Goal: Contribute content: Contribute content

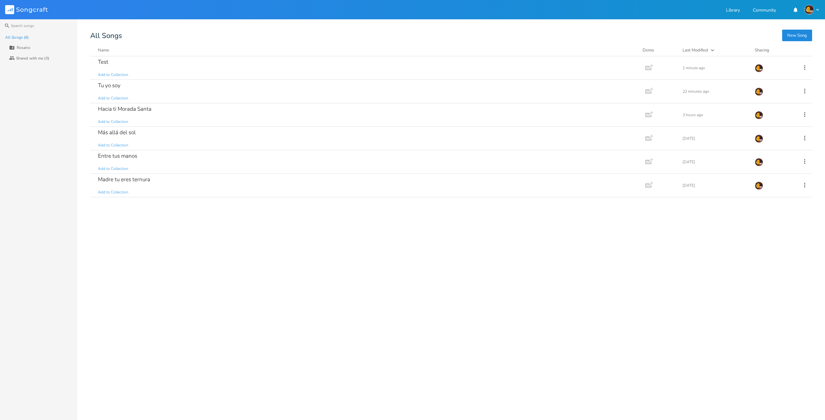
type input "Rosario"
drag, startPoint x: 109, startPoint y: 86, endPoint x: 86, endPoint y: 94, distance: 24.0
click at [79, 93] on div "Search All Songs (6) New Collection Collection [PERSON_NAME] (0) Collaborators …" at bounding box center [412, 219] width 825 height 401
click at [108, 97] on span "Add to Collection" at bounding box center [113, 98] width 30 height 5
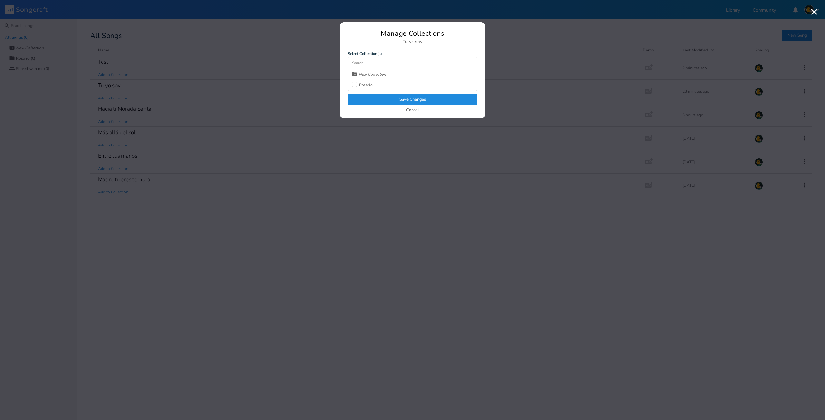
click at [353, 85] on div at bounding box center [354, 84] width 5 height 5
click at [392, 101] on button "Save Changes" at bounding box center [413, 100] width 130 height 12
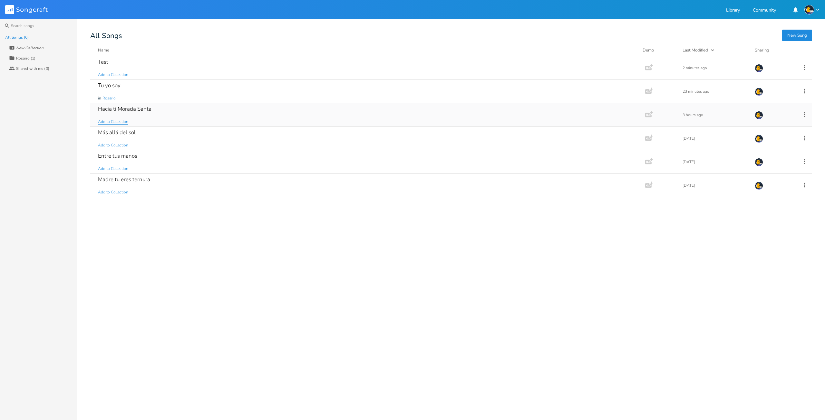
click at [115, 121] on span "Add to Collection" at bounding box center [113, 121] width 30 height 5
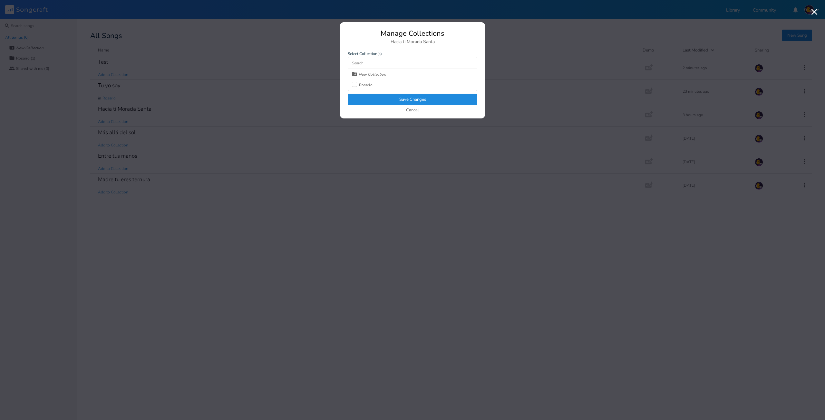
click at [352, 82] on div "New Collection Rosario" at bounding box center [412, 80] width 129 height 22
click at [347, 86] on div "Manage Collections Hacia ti Morada Santa Select Collection(s) New Collection Ro…" at bounding box center [412, 74] width 145 height 89
click at [353, 85] on div at bounding box center [354, 84] width 5 height 5
click at [360, 97] on button "Save Changes" at bounding box center [413, 100] width 130 height 12
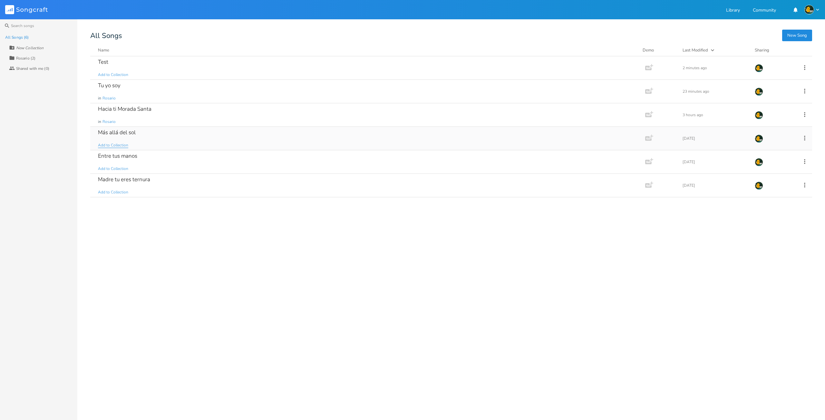
click at [111, 145] on span "Add to Collection" at bounding box center [113, 145] width 30 height 5
click at [112, 168] on span "Add to Collection" at bounding box center [113, 168] width 30 height 5
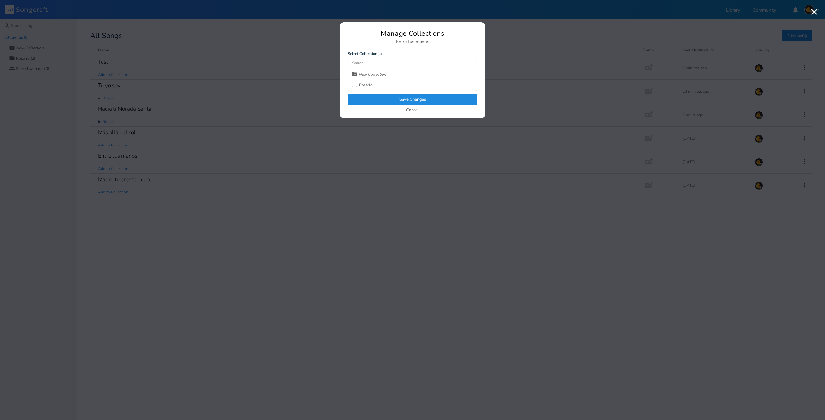
click at [355, 83] on div at bounding box center [354, 84] width 5 height 5
click at [400, 97] on button "Save Changes" at bounding box center [413, 100] width 130 height 12
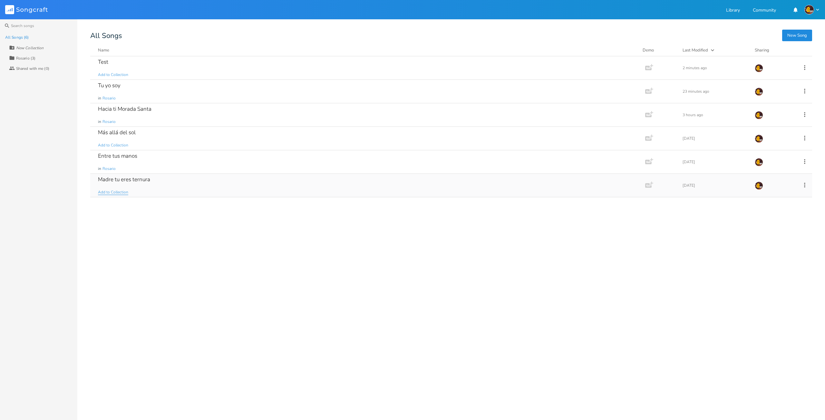
click at [119, 191] on span "Add to Collection" at bounding box center [113, 192] width 30 height 5
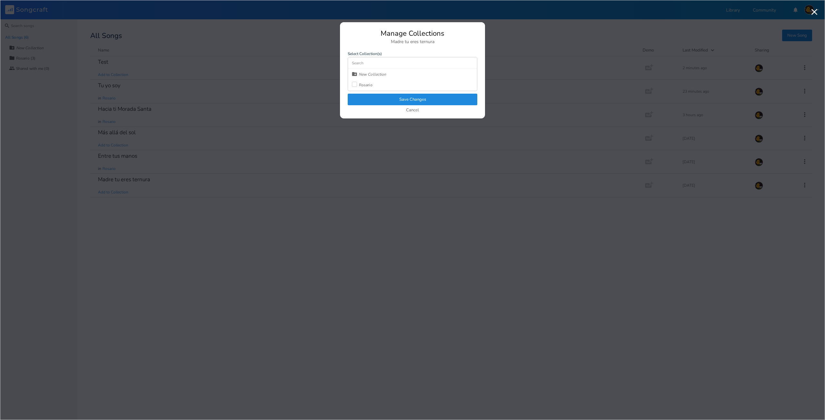
click at [352, 88] on div "New Collection Rosario" at bounding box center [412, 80] width 129 height 22
click at [354, 86] on div at bounding box center [354, 84] width 5 height 5
click at [381, 99] on button "Save Changes" at bounding box center [413, 100] width 130 height 12
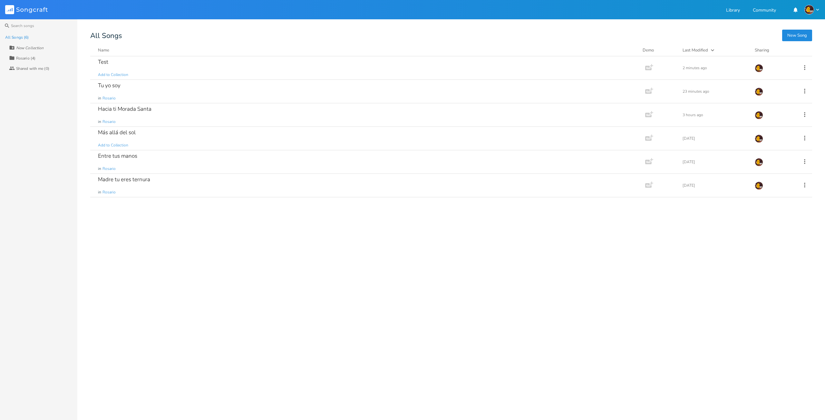
click at [289, 286] on div "Test Add to Collection Add Demo 2 minutes ago Tu yo soy in [GEOGRAPHIC_DATA] Ad…" at bounding box center [451, 235] width 722 height 359
click at [111, 85] on div "Tu yo soy" at bounding box center [109, 85] width 23 height 5
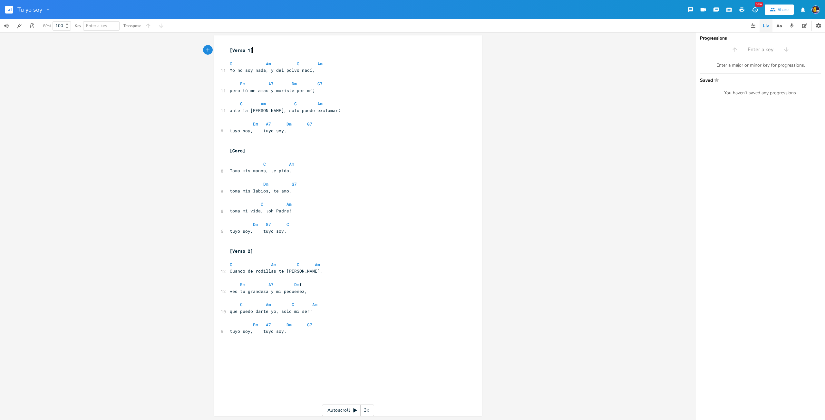
scroll to position [59, 0]
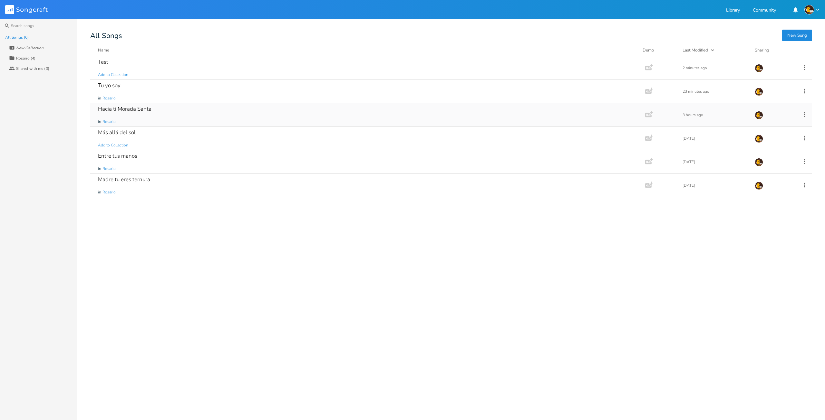
click at [122, 109] on div "Hacia ti Morada Santa" at bounding box center [124, 108] width 53 height 5
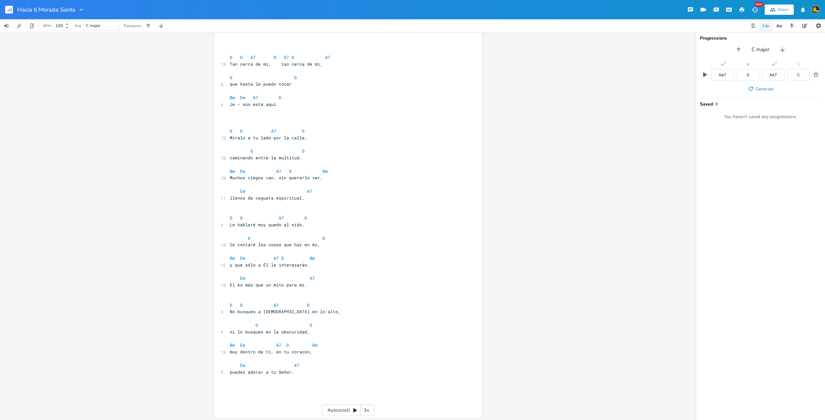
scroll to position [695, 0]
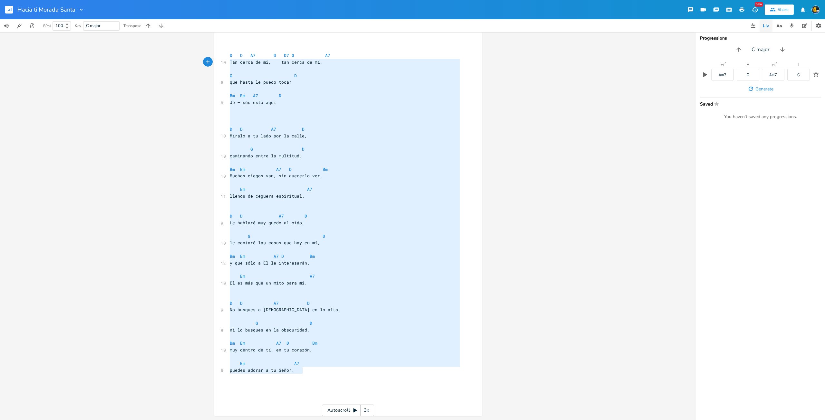
type textarea "L I D7 S A7 C A8 Eli seddo ei te, inc utlab et do, M A eni admin ve quisn exerc…"
drag, startPoint x: 315, startPoint y: 371, endPoint x: 212, endPoint y: 56, distance: 331.8
click at [212, 56] on div "Em E A D G B E Previous 1 of 25 Next Play B7 E A D G B E Previous 1 of 24 Next …" at bounding box center [348, 226] width 696 height 388
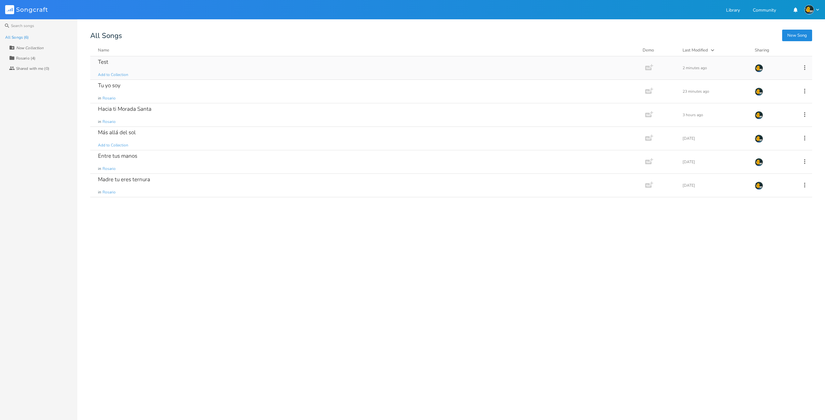
click at [105, 63] on div "Test" at bounding box center [103, 61] width 10 height 5
click at [799, 68] on div "Test Add to Collection Add Demo 2 minutes ago" at bounding box center [451, 68] width 722 height 24
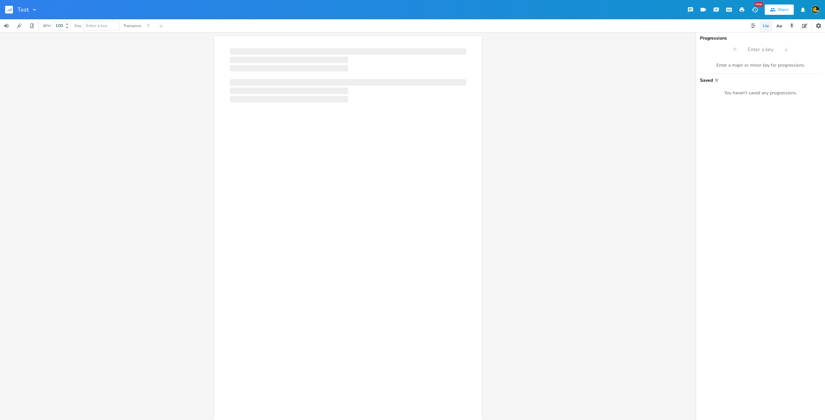
click at [803, 67] on div "Enter a major or minor key for progressions." at bounding box center [760, 66] width 121 height 6
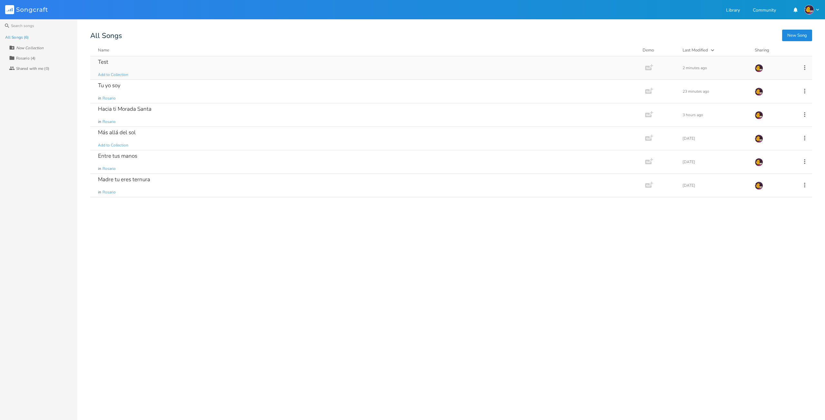
click at [803, 68] on icon at bounding box center [804, 67] width 7 height 7
click at [782, 78] on li "Edit Rename" at bounding box center [779, 77] width 52 height 11
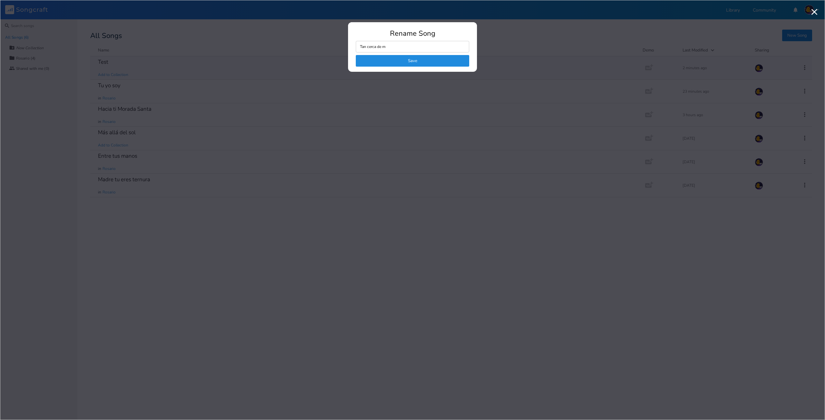
type input "Tan cerca de mi"
click button "Save" at bounding box center [412, 61] width 113 height 12
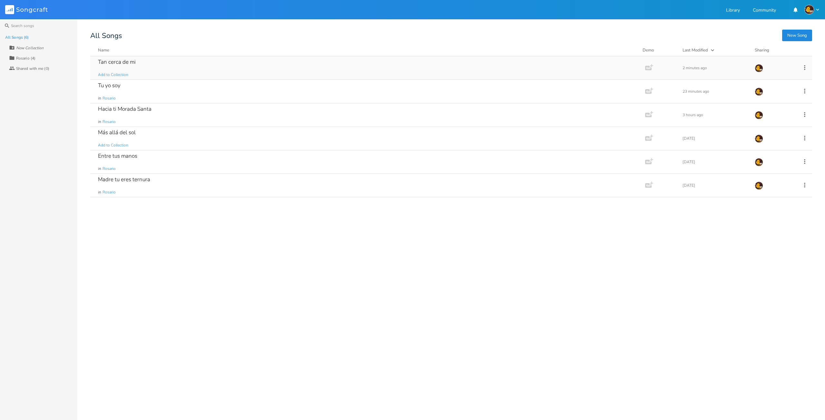
click at [155, 63] on div "Tan cerca de mi Add to Collection" at bounding box center [366, 67] width 537 height 23
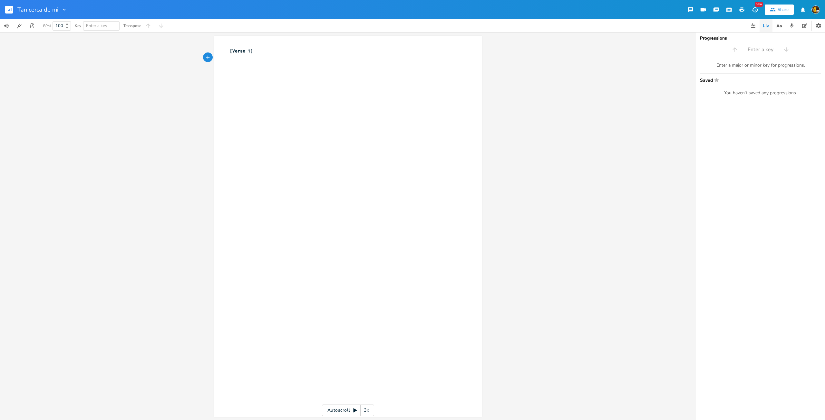
click at [295, 129] on div "xxxxxxxxxx [Verse 1] ​" at bounding box center [352, 232] width 249 height 373
type textarea "[Verse 1]"
drag, startPoint x: 284, startPoint y: 94, endPoint x: 176, endPoint y: 24, distance: 128.3
click at [178, 24] on div "Tan cerca de mi New Share BPM 100 Key Enter a key Transpose [Verse 1] x [Verse …" at bounding box center [412, 210] width 825 height 420
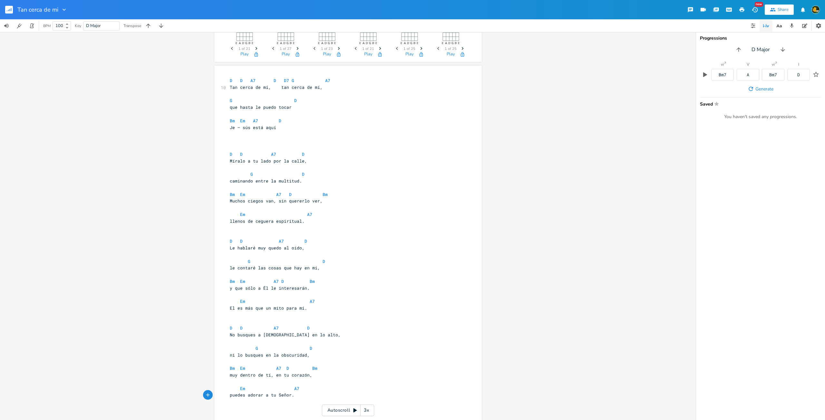
scroll to position [27, 0]
click at [224, 78] on div "[Verse 1] x D D A7 D D7 G A7 10 Tan cerca de mí, tan cerca de mí, G D que hasta…" at bounding box center [347, 258] width 267 height 381
click at [230, 81] on span "D" at bounding box center [231, 83] width 3 height 6
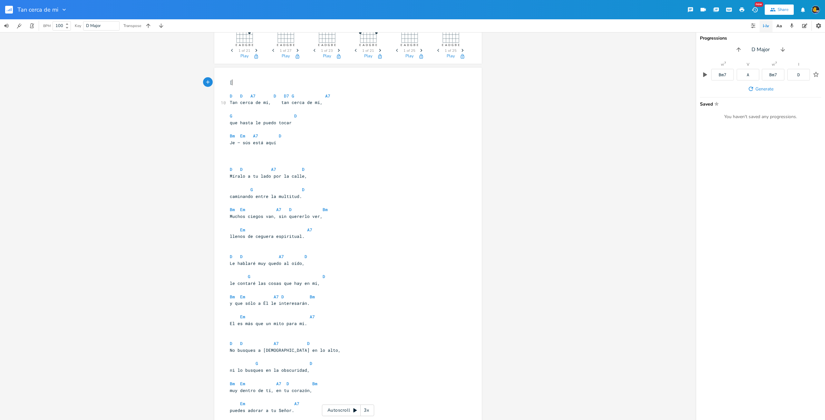
type textarea "[]"
type textarea "CORO"
type textarea "oro"
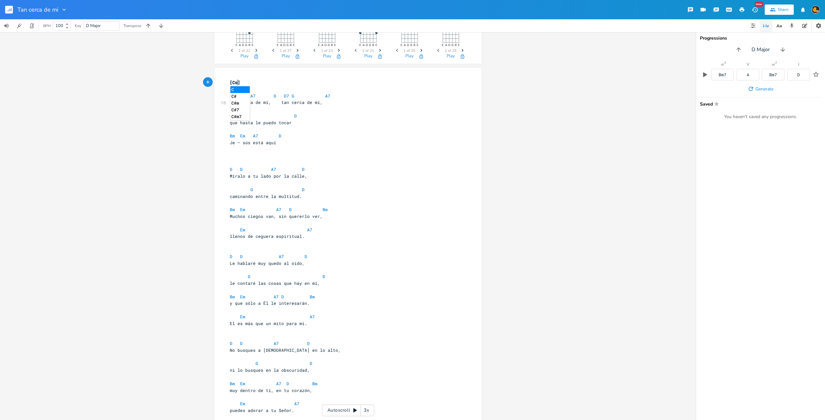
scroll to position [0, 6]
type textarea "]"
type textarea "[]"
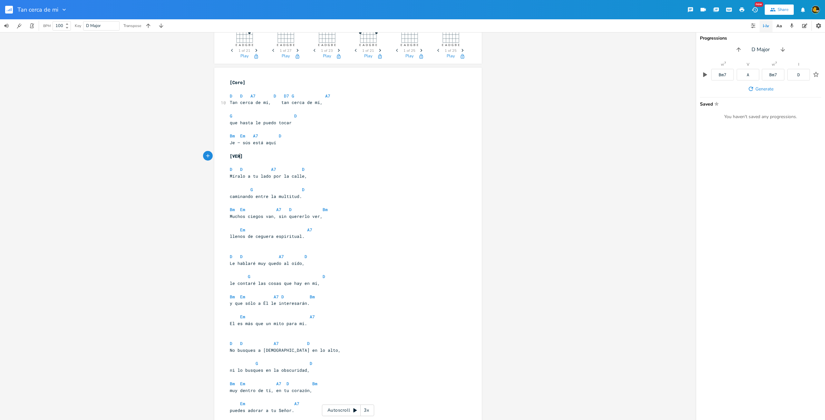
type textarea "VERSO"
type textarea "erso 1"
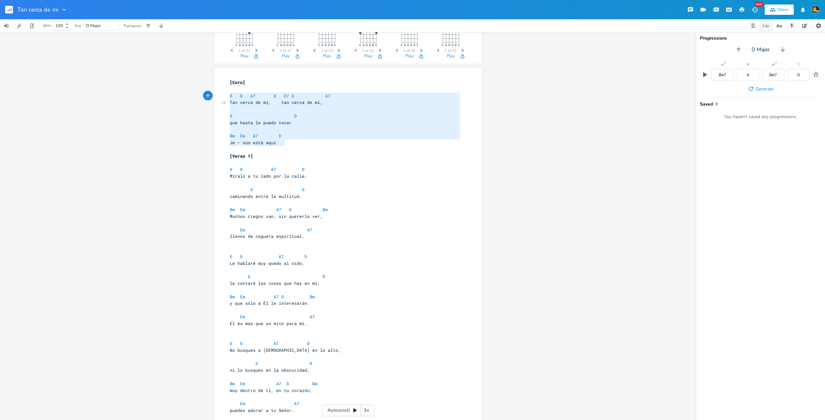
type textarea "[Coro] D D A7 D D7 G A7 Tan cerca de mí, tan cerca de mí, G D que hasta le pued…"
drag, startPoint x: 293, startPoint y: 142, endPoint x: 195, endPoint y: 79, distance: 116.1
click at [195, 79] on div "D E A D G B E Previous 1 of 21 Next Play A7 E A D G B E Previous 1 of 27 Next P…" at bounding box center [348, 226] width 696 height 388
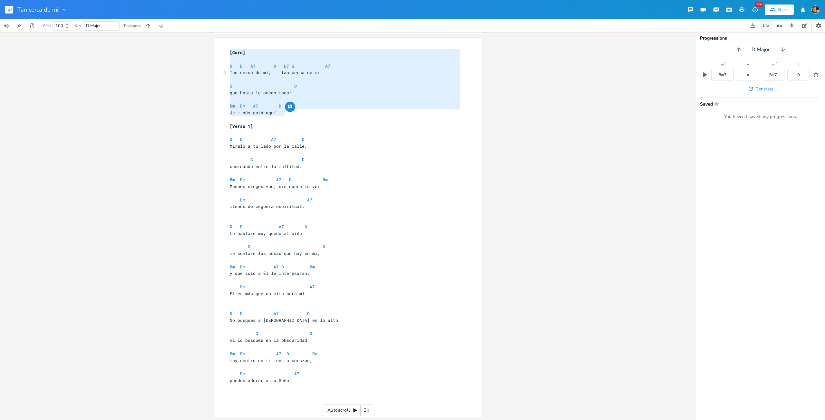
scroll to position [59, 0]
click at [337, 203] on pre "llenos de ceguera espiritual." at bounding box center [344, 204] width 233 height 7
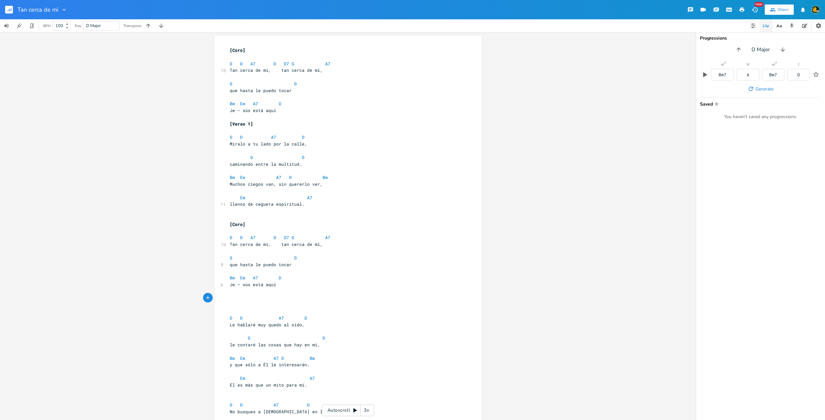
type textarea "]"
type textarea "[C"
type textarea "Verso 2]"
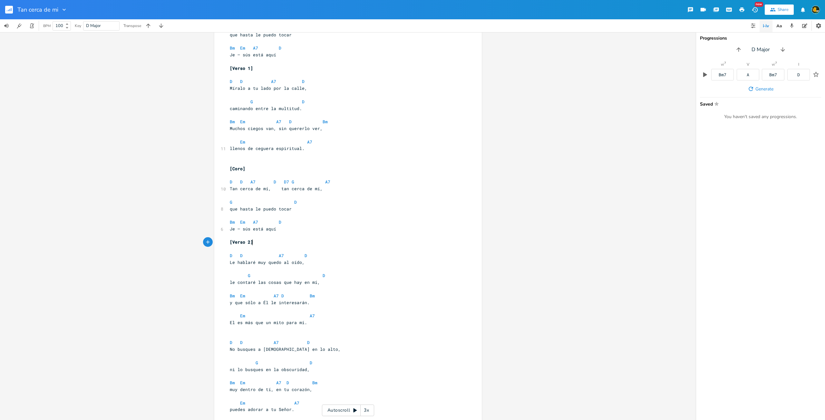
scroll to position [121, 0]
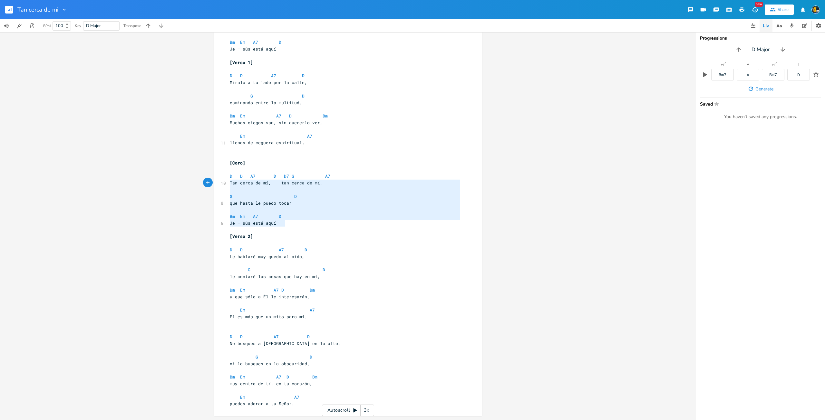
type textarea "D D A7 D D7 G A7 Tan cerca de mí, tan cerca de mí, G D que hasta le puedo tocar…"
drag, startPoint x: 300, startPoint y: 224, endPoint x: 196, endPoint y: 167, distance: 118.1
click at [196, 167] on div "D E A D G B E Previous 1 of 21 Next Play A7 E A D G B E Previous 1 of 27 Next P…" at bounding box center [348, 226] width 696 height 388
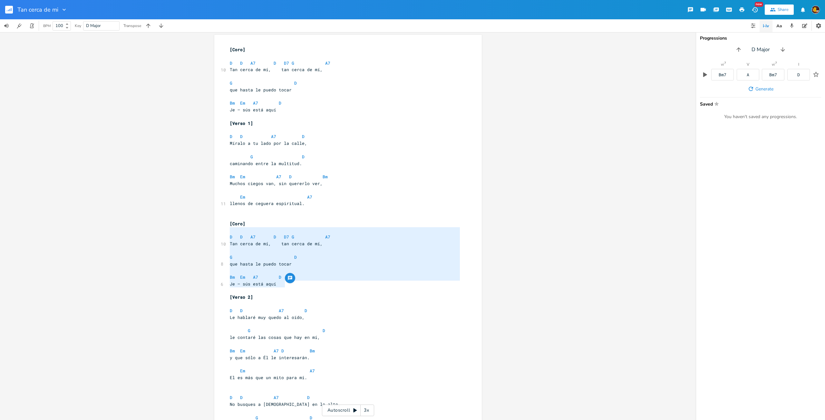
scroll to position [24, 0]
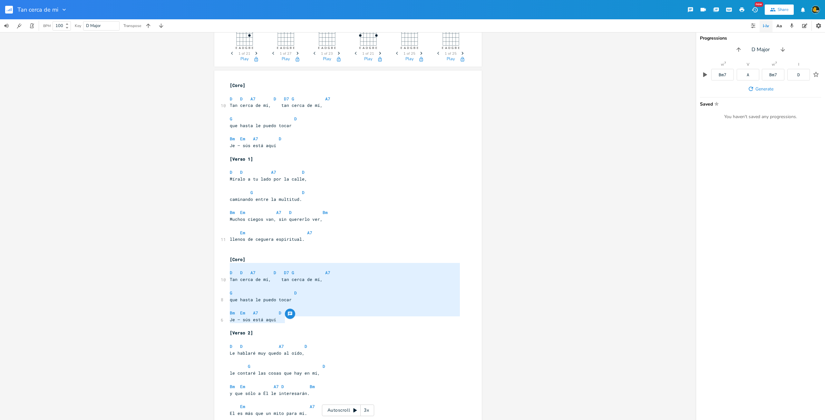
click at [271, 148] on span "Je — sús está aquí" at bounding box center [253, 146] width 46 height 6
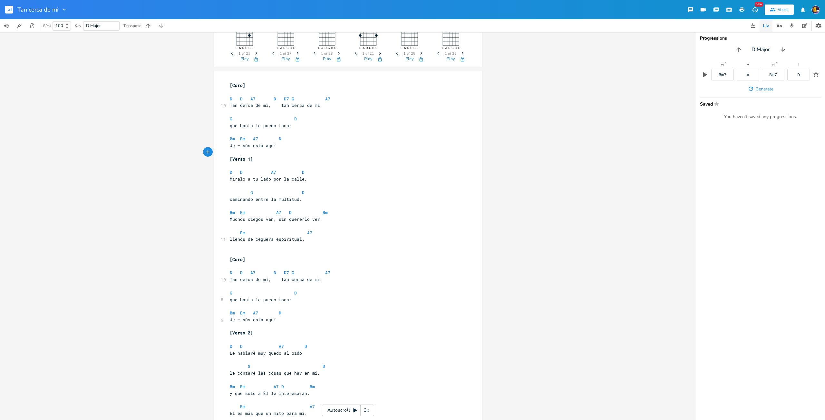
click at [272, 150] on pre at bounding box center [344, 152] width 233 height 7
click at [252, 256] on pre "​" at bounding box center [344, 253] width 233 height 7
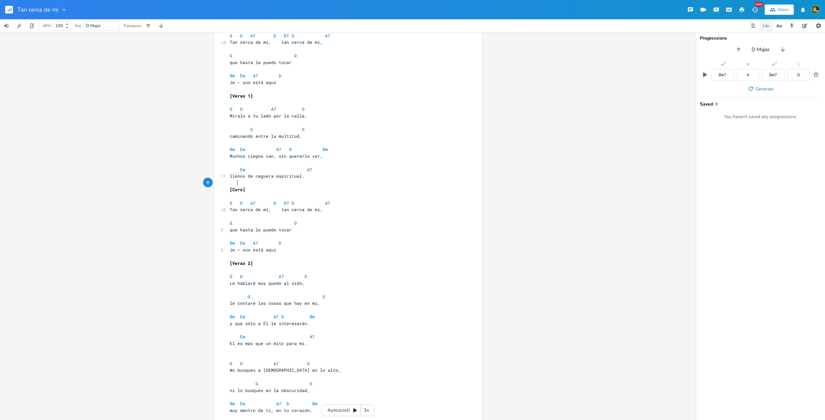
scroll to position [114, 0]
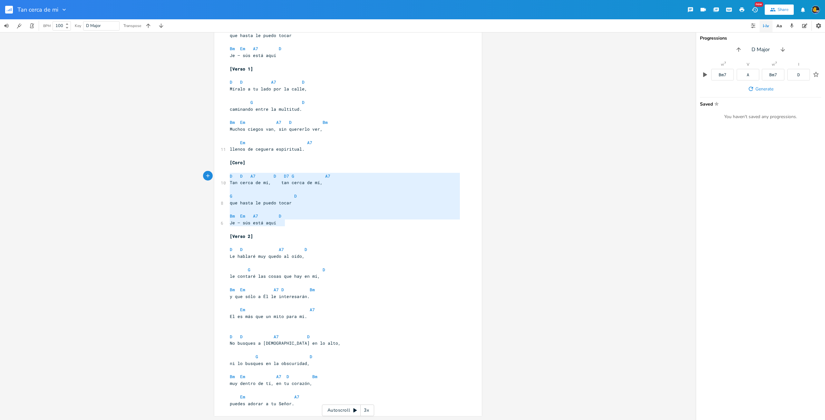
type textarea "[Coro] D D A7 D D7 G A7 Tan cerca de mí, tan cerca de mí, G D que hasta le pued…"
drag, startPoint x: 284, startPoint y: 223, endPoint x: 198, endPoint y: 161, distance: 105.3
click at [198, 161] on div "D E A D G B E Previous 1 of 21 Next Play A7 E A D G B E Previous 1 of 27 Next P…" at bounding box center [348, 226] width 696 height 388
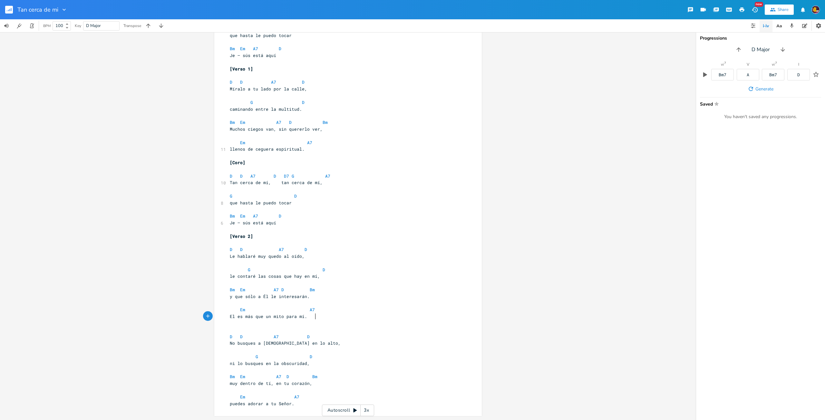
click at [320, 316] on pre "El es más que un mito para mí." at bounding box center [344, 317] width 233 height 7
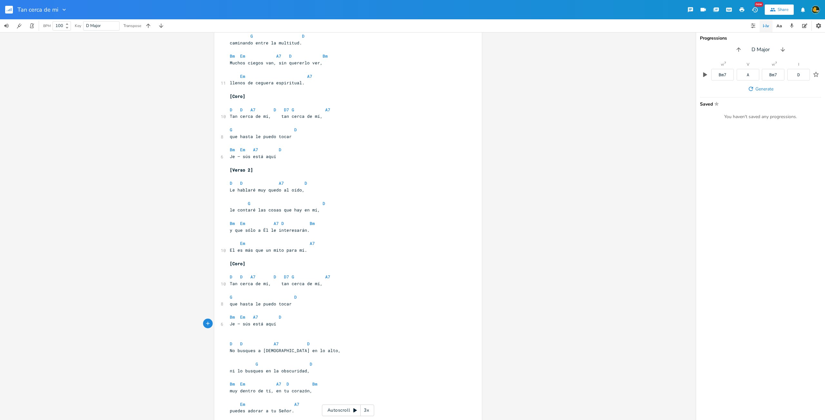
scroll to position [188, 0]
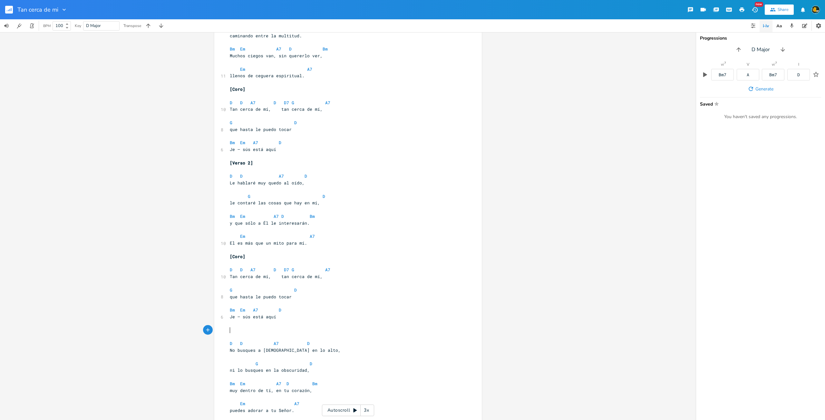
type textarea "]"
type textarea "[]"
type textarea "Verso 3"
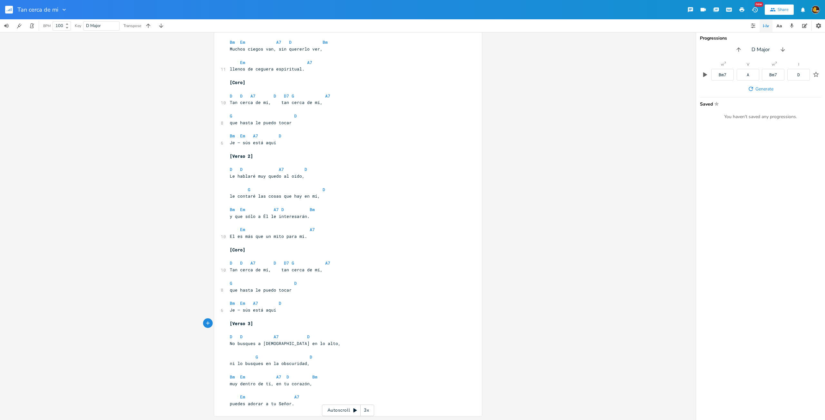
click at [375, 318] on pre at bounding box center [344, 317] width 233 height 7
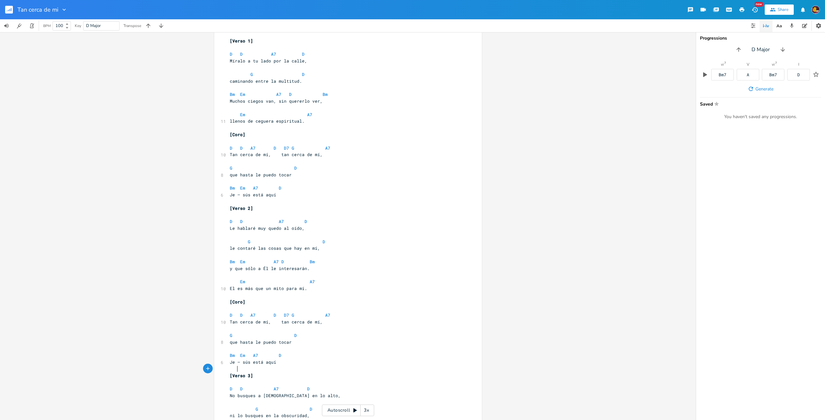
scroll to position [0, 0]
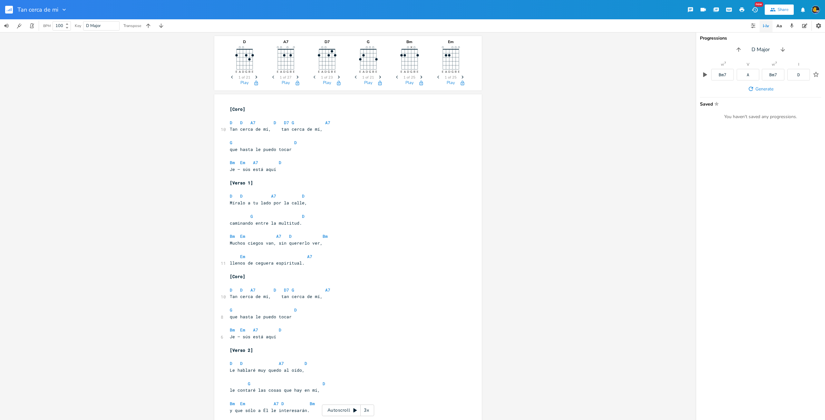
click at [378, 311] on pre "G D" at bounding box center [344, 310] width 233 height 7
click at [349, 188] on pre at bounding box center [344, 190] width 233 height 7
drag, startPoint x: 239, startPoint y: 188, endPoint x: 218, endPoint y: 188, distance: 21.0
click at [218, 188] on div "x [Coro] ​ D D A7 D D7 G A7 10 Tan cerca de mí, tan cerca de mí, G D que hasta …" at bounding box center [347, 352] width 267 height 517
drag, startPoint x: 246, startPoint y: 175, endPoint x: 210, endPoint y: 177, distance: 35.5
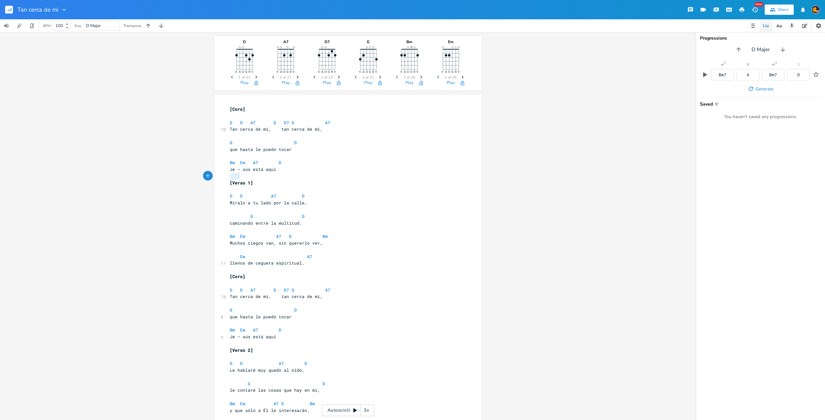
click at [210, 177] on div "D E A D G B E Previous 1 of 21 Next Play A7 E A D G B E Previous 1 of 27 Next P…" at bounding box center [348, 226] width 696 height 388
drag, startPoint x: 236, startPoint y: 155, endPoint x: 221, endPoint y: 154, distance: 14.5
click at [221, 154] on div "x [Coro] ​ D D A7 D D7 G A7 10 Tan cerca de mí, tan cerca de mí, G D que hasta …" at bounding box center [347, 352] width 267 height 517
drag, startPoint x: 247, startPoint y: 136, endPoint x: 222, endPoint y: 136, distance: 24.8
click at [222, 136] on div "x [Coro] ​ D D A7 D D7 G A7 10 Tan cerca de mí, tan cerca de mí, G D que hasta …" at bounding box center [347, 352] width 267 height 517
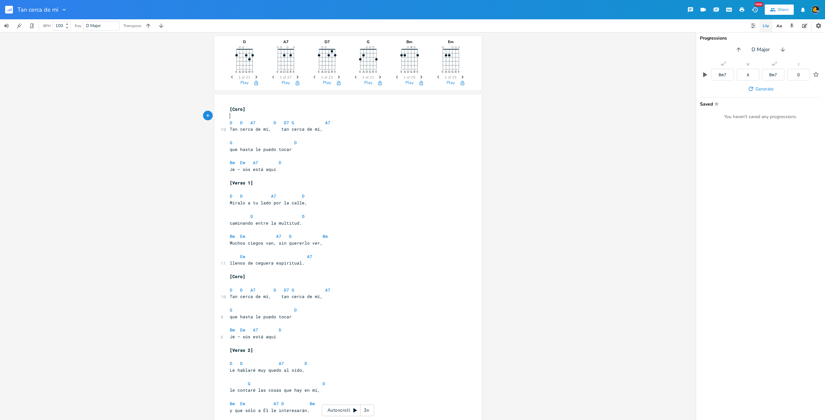
drag, startPoint x: 245, startPoint y: 114, endPoint x: 217, endPoint y: 117, distance: 28.8
click at [217, 117] on div "x [Coro] ​ D D A7 D D7 G A7 10 Tan cerca de mí, tan cerca de mí, ​ G D que hast…" at bounding box center [347, 352] width 267 height 517
click at [254, 190] on pre "​" at bounding box center [344, 190] width 233 height 7
type textarea "Míralo a tu lado por la calle,"
drag, startPoint x: 251, startPoint y: 207, endPoint x: 219, endPoint y: 209, distance: 31.3
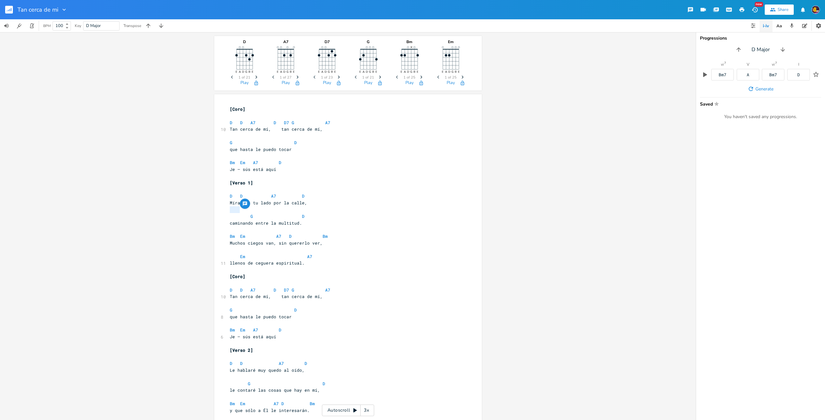
click at [219, 209] on div "x [Coro] ​ D D A7 D D7 G A7 10 Tan cerca de mí, tan cerca de mí, ​ G D que hast…" at bounding box center [347, 352] width 267 height 517
drag, startPoint x: 234, startPoint y: 229, endPoint x: 221, endPoint y: 229, distance: 13.2
click at [221, 229] on div "x [Coro] ​ D D A7 D D7 G A7 10 Tan cerca de mí, tan cerca de mí, ​ G D que hast…" at bounding box center [347, 352] width 267 height 517
drag, startPoint x: 251, startPoint y: 249, endPoint x: 224, endPoint y: 249, distance: 26.4
click at [224, 249] on div "x [Coro] ​ D D A7 D D7 G A7 10 Tan cerca de mí, tan cerca de mí, ​ G D que hast…" at bounding box center [347, 352] width 267 height 517
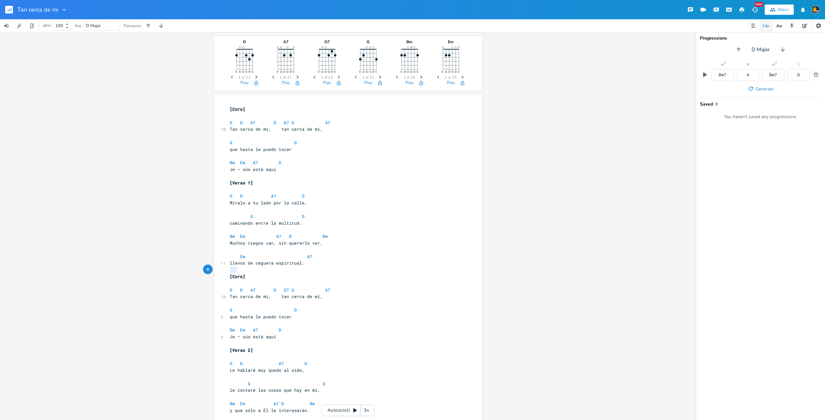
drag, startPoint x: 248, startPoint y: 271, endPoint x: 223, endPoint y: 270, distance: 25.1
click at [223, 270] on div "x [Coro] ​ D D A7 D D7 G A7 10 Tan cerca de mí, tan cerca de mí, ​ G D que hast…" at bounding box center [347, 352] width 267 height 517
drag, startPoint x: 240, startPoint y: 282, endPoint x: 228, endPoint y: 282, distance: 12.6
click at [228, 282] on pre "​" at bounding box center [344, 283] width 233 height 7
drag, startPoint x: 238, startPoint y: 303, endPoint x: 225, endPoint y: 302, distance: 12.6
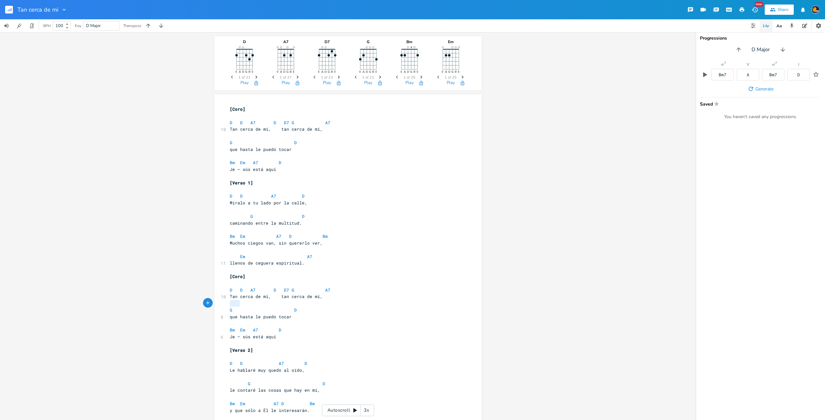
click at [225, 302] on div "x [Coro] ​ D D A7 D D7 G A7 10 Tan cerca de mí, tan cerca de mí, ​ G D que hast…" at bounding box center [347, 352] width 267 height 517
drag, startPoint x: 247, startPoint y: 323, endPoint x: 226, endPoint y: 322, distance: 21.0
click at [226, 322] on div "x [Coro] ​ D D A7 D D7 G A7 10 Tan cerca de mí, tan cerca de mí, ​ G D que hast…" at bounding box center [347, 352] width 267 height 517
click at [757, 25] on button "Chord Explorer" at bounding box center [753, 25] width 13 height 13
click at [757, 25] on button "button" at bounding box center [753, 25] width 13 height 13
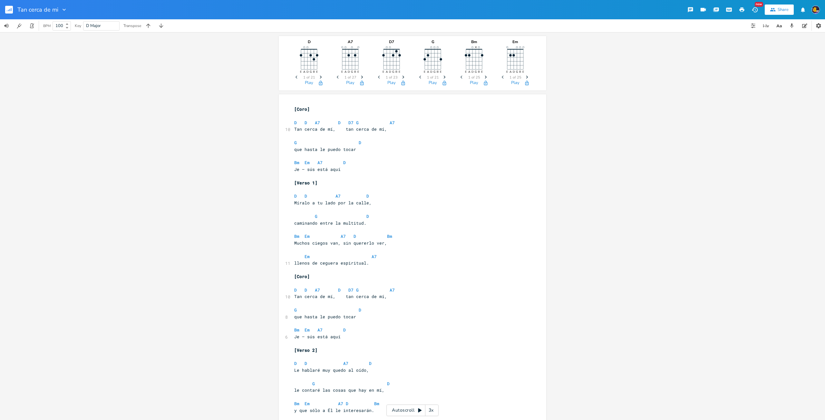
click at [12, 11] on rect "button" at bounding box center [9, 10] width 8 height 8
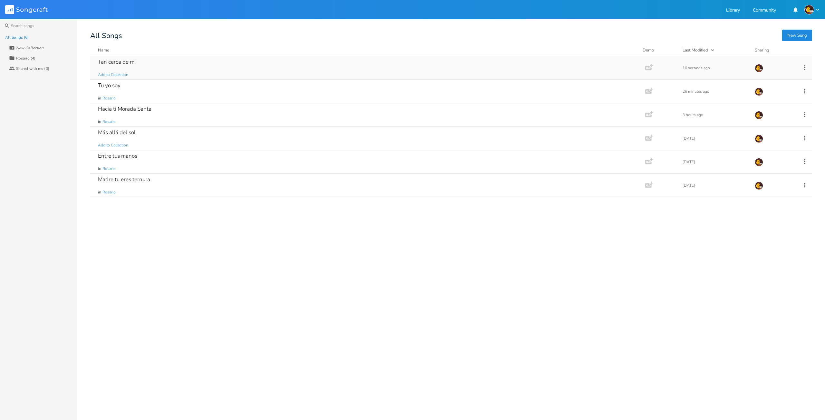
click at [121, 59] on div "Tan cerca de mi" at bounding box center [117, 61] width 38 height 5
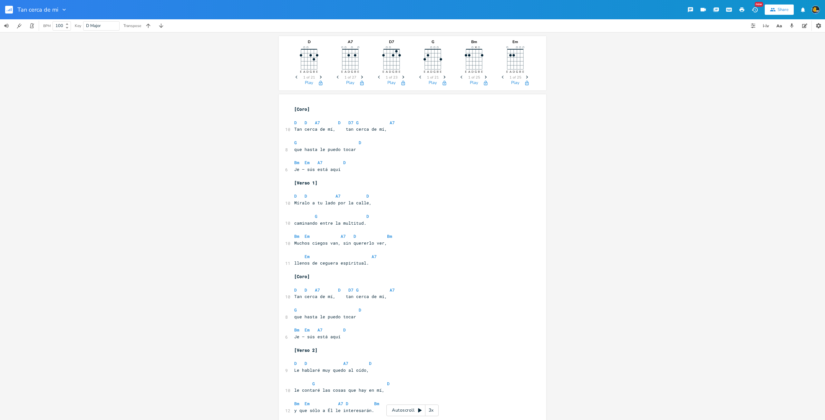
drag, startPoint x: 432, startPoint y: 413, endPoint x: 427, endPoint y: 412, distance: 5.5
click at [424, 412] on div "Autoscroll 3x" at bounding box center [412, 411] width 52 height 12
click at [419, 413] on icon at bounding box center [419, 410] width 5 height 5
click at [431, 413] on div "3x" at bounding box center [431, 411] width 12 height 12
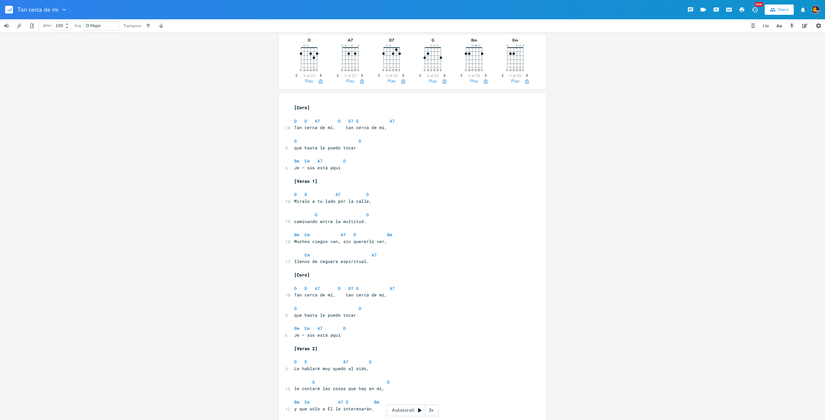
click at [431, 413] on div "3x" at bounding box center [431, 411] width 12 height 12
click at [431, 413] on div "5x" at bounding box center [431, 411] width 12 height 12
click at [430, 413] on div "2x" at bounding box center [431, 411] width 12 height 12
click at [430, 413] on div "3x" at bounding box center [431, 411] width 12 height 12
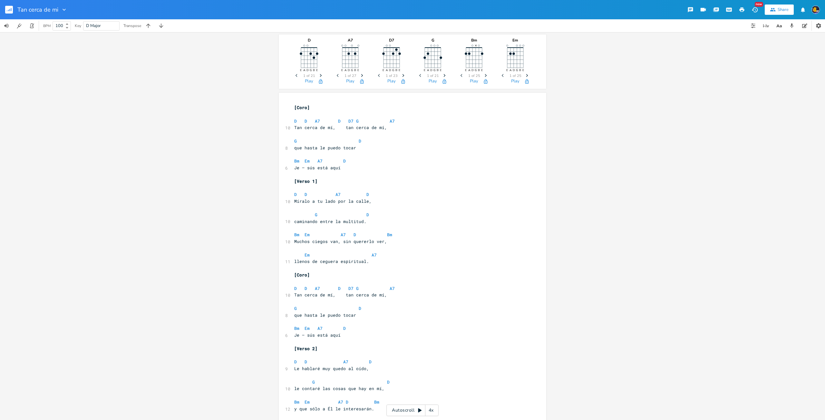
click at [430, 413] on div "4x" at bounding box center [431, 411] width 12 height 12
click at [430, 413] on div "5x" at bounding box center [431, 411] width 12 height 12
click at [419, 409] on icon at bounding box center [419, 410] width 5 height 5
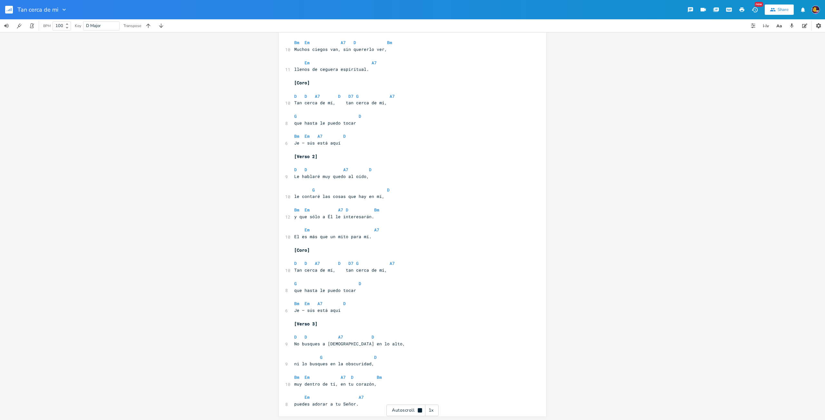
scroll to position [194, 0]
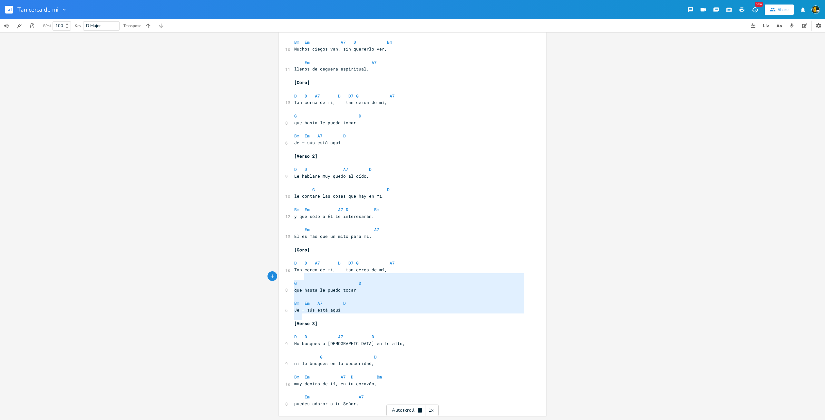
type textarea "an cerca de mí, tan cerca de mí, G D que hasta le puedo tocar Bm Em A7 D Je — s…"
drag, startPoint x: 350, startPoint y: 311, endPoint x: 304, endPoint y: 269, distance: 61.3
click at [304, 269] on div "[Coro] ​ D D A7 D D7 G A7 10 Tan cerca de mí, tan cerca de mí, ​ G D 8 que hast…" at bounding box center [409, 160] width 233 height 496
click at [395, 312] on pre "Je — sús está aquí" at bounding box center [409, 310] width 233 height 7
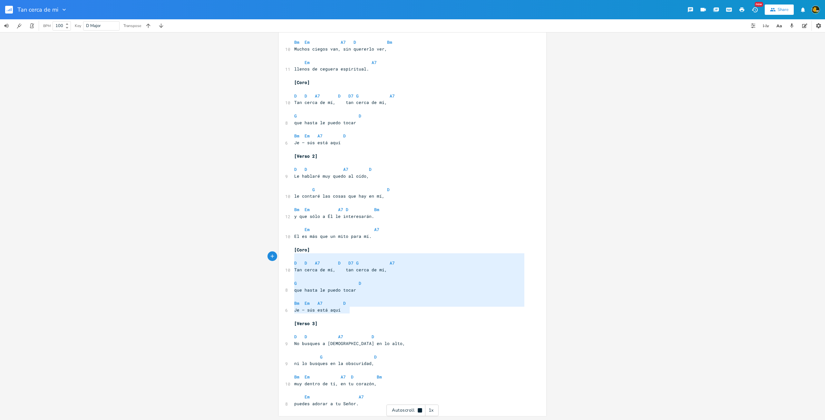
type textarea "[Coro] D D A7 D D7 G A7 Tan cerca de mí, tan cerca de mí, G D que hasta le pued…"
drag, startPoint x: 356, startPoint y: 311, endPoint x: 284, endPoint y: 251, distance: 93.4
click at [284, 251] on div "[Coro] D D A7 D D7 G A7 Tan cerca de mí, tan cerca de mí, G D que hasta le pued…" at bounding box center [412, 158] width 267 height 517
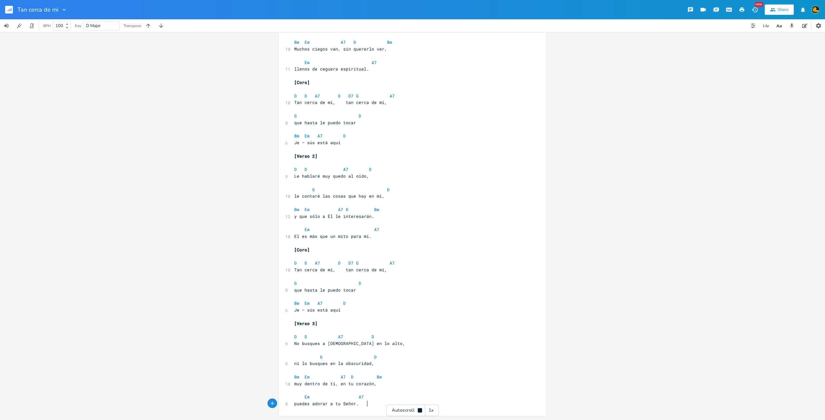
click at [379, 405] on pre "puedes adorar a tu Señor." at bounding box center [409, 404] width 233 height 7
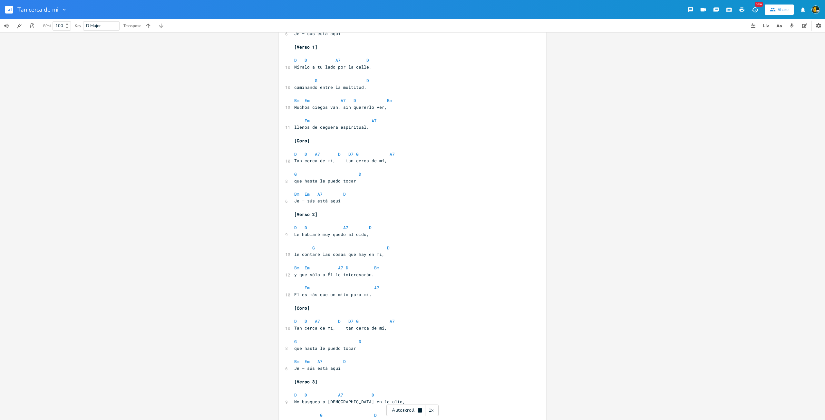
scroll to position [136, 0]
click at [419, 410] on icon at bounding box center [420, 411] width 4 height 4
click at [431, 414] on div "1x" at bounding box center [431, 411] width 12 height 12
click at [413, 414] on div "Autoscroll 2x" at bounding box center [412, 411] width 52 height 12
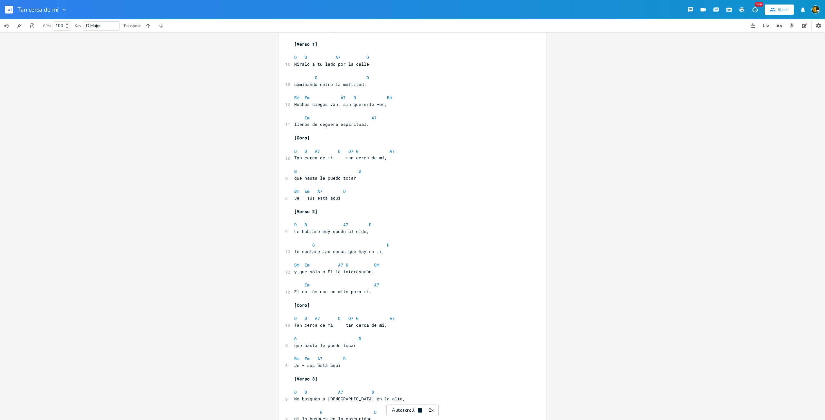
click at [413, 414] on div "Autoscroll 2x" at bounding box center [412, 411] width 52 height 12
click at [8, 11] on icon "button" at bounding box center [8, 11] width 1 height 2
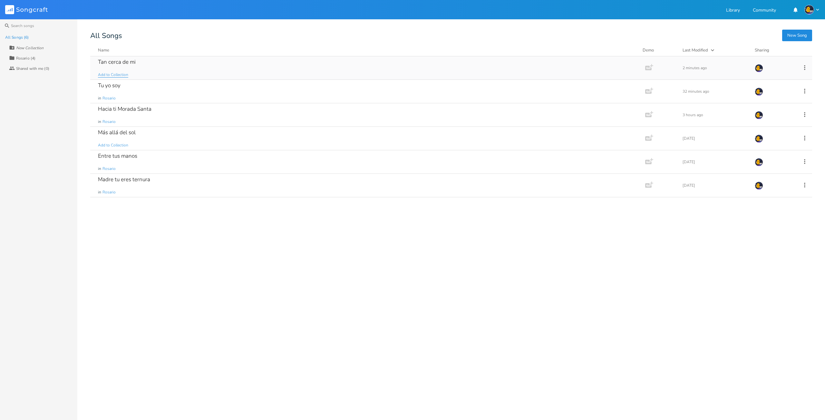
click at [116, 75] on span "Add to Collection" at bounding box center [113, 74] width 30 height 5
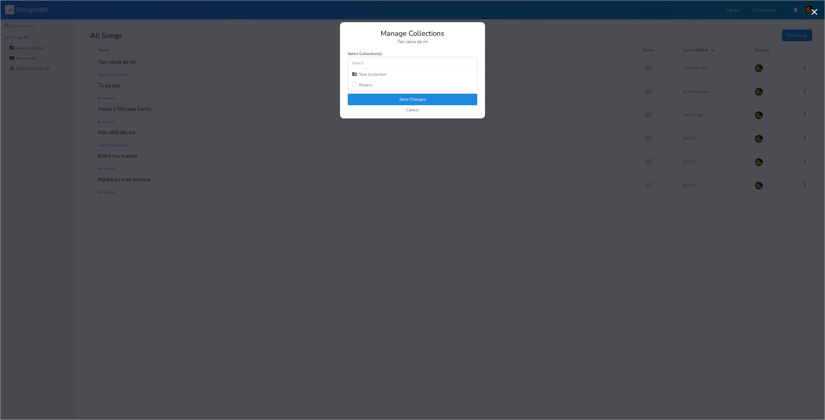
click at [358, 86] on label at bounding box center [355, 85] width 7 height 6
click at [380, 97] on button "Save Changes" at bounding box center [413, 100] width 130 height 12
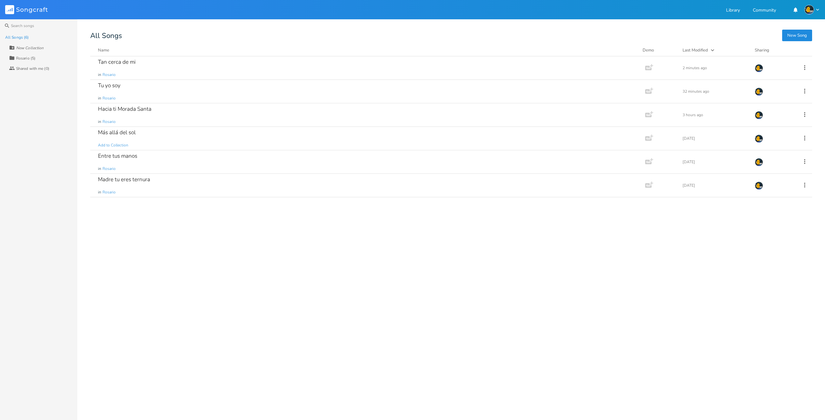
click at [276, 302] on div "Tan cerca de mi in [GEOGRAPHIC_DATA] Add Demo 2 minutes ago Tu yo soy in [GEOGR…" at bounding box center [451, 235] width 722 height 359
click at [28, 49] on div "New Collection" at bounding box center [29, 48] width 27 height 4
type input "Levantamiento"
click at [119, 144] on span "Add to Collection" at bounding box center [113, 145] width 30 height 5
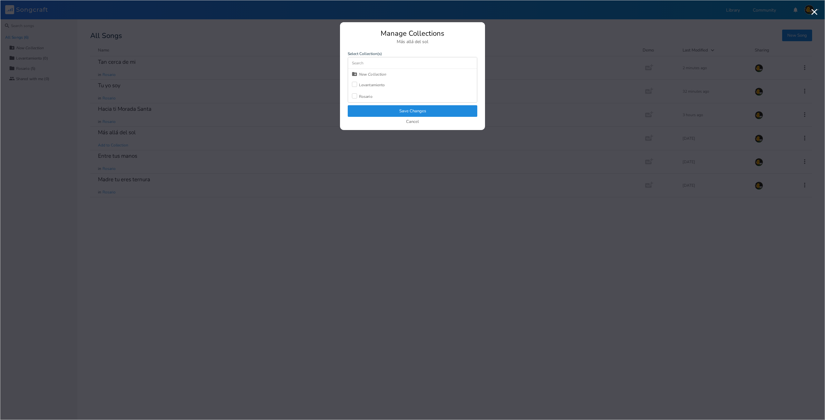
click at [373, 87] on div "Levantamiento" at bounding box center [372, 85] width 26 height 4
click at [384, 106] on button "Save Changes" at bounding box center [413, 111] width 130 height 12
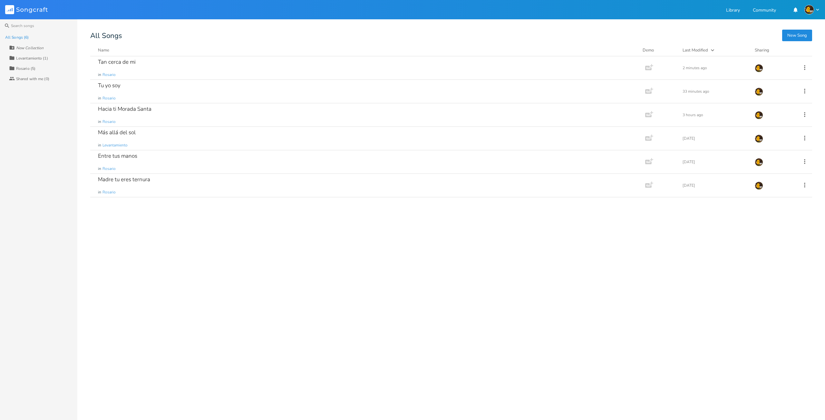
click at [402, 327] on div "Tan cerca de mi in [GEOGRAPHIC_DATA] Add Demo 2 minutes ago Tu yo soy in [GEOGR…" at bounding box center [451, 235] width 722 height 359
click at [29, 69] on div "Rosario (5)" at bounding box center [25, 69] width 19 height 4
drag, startPoint x: 136, startPoint y: 80, endPoint x: 198, endPoint y: 93, distance: 63.3
click at [198, 93] on div "Tu yo soy in [GEOGRAPHIC_DATA]" at bounding box center [366, 91] width 537 height 23
click at [162, 72] on div "Tan cerca de mi in [GEOGRAPHIC_DATA]" at bounding box center [366, 67] width 537 height 23
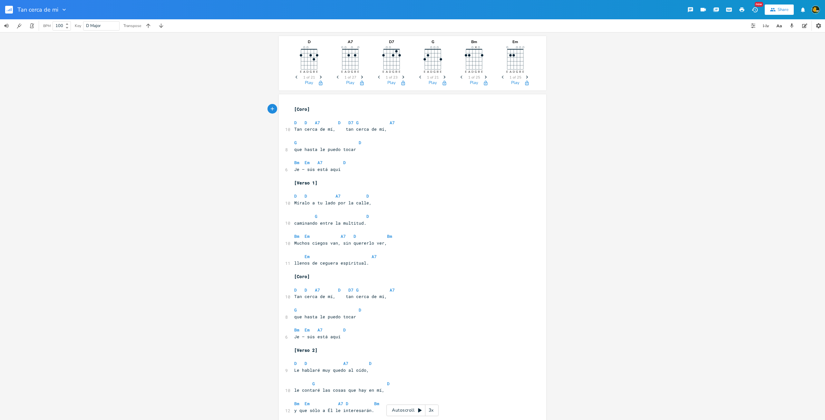
click at [173, 137] on div "D E A D G B E Previous 1 of 21 Next Play A7 E A D G B E Previous 1 of 27 Next P…" at bounding box center [412, 226] width 825 height 388
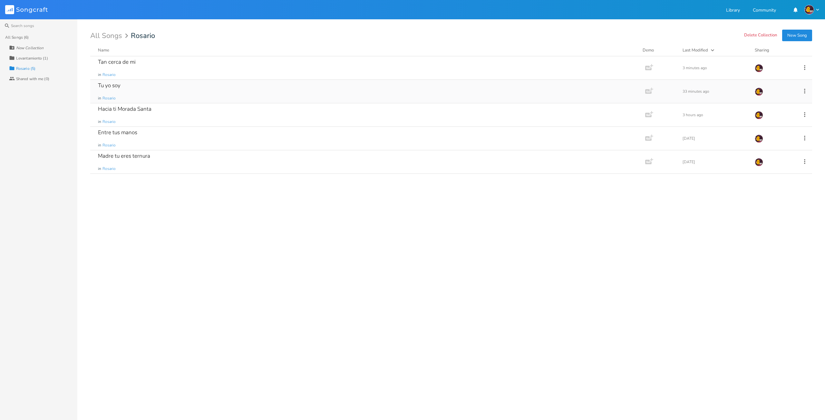
click at [178, 95] on div "Tu yo soy in [GEOGRAPHIC_DATA]" at bounding box center [366, 91] width 537 height 23
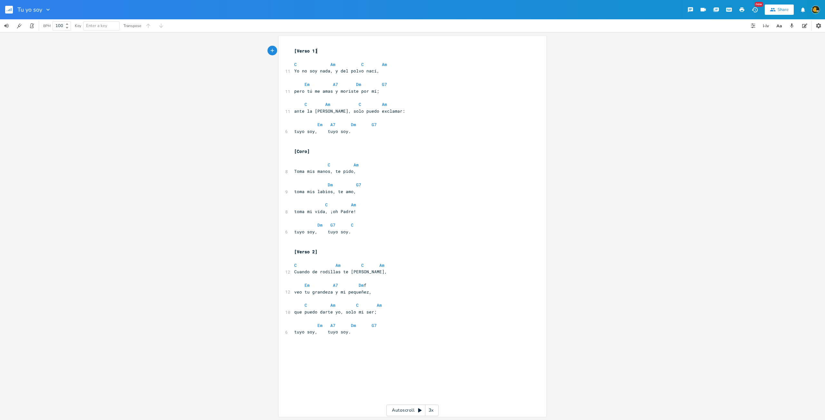
click at [390, 284] on pre "Em A7 Dm f" at bounding box center [409, 285] width 233 height 7
type textarea "G7"
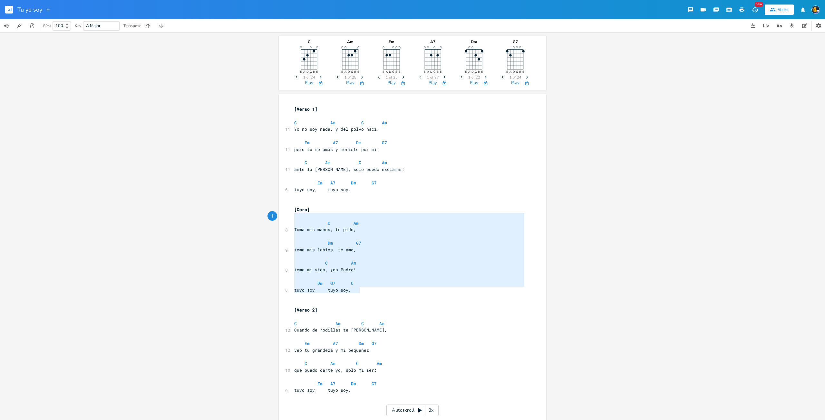
type textarea "[Coro] C Am Toma mis manos, te pido, Dm G7 toma mis labios, te amo, C Am toma m…"
drag, startPoint x: 368, startPoint y: 290, endPoint x: 280, endPoint y: 209, distance: 120.2
click at [280, 209] on div "[Coro] C Am Toma mis manos, te pido, Dm G7 toma mis labios, te amo, C Am toma m…" at bounding box center [412, 284] width 267 height 381
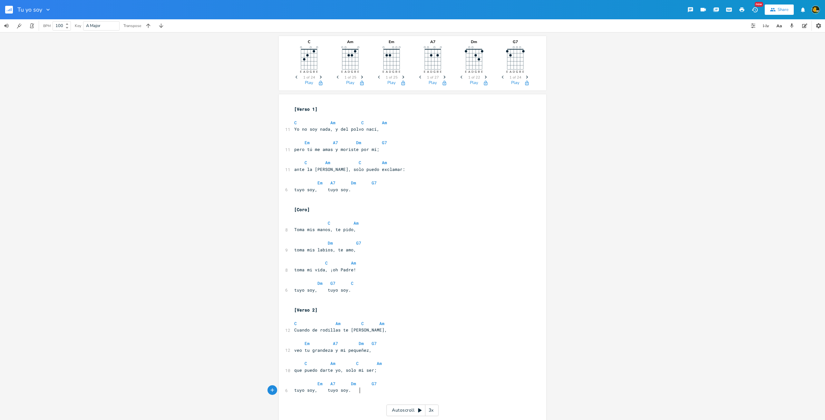
click at [411, 390] on pre "tuyo soy, tuyo soy." at bounding box center [409, 390] width 233 height 7
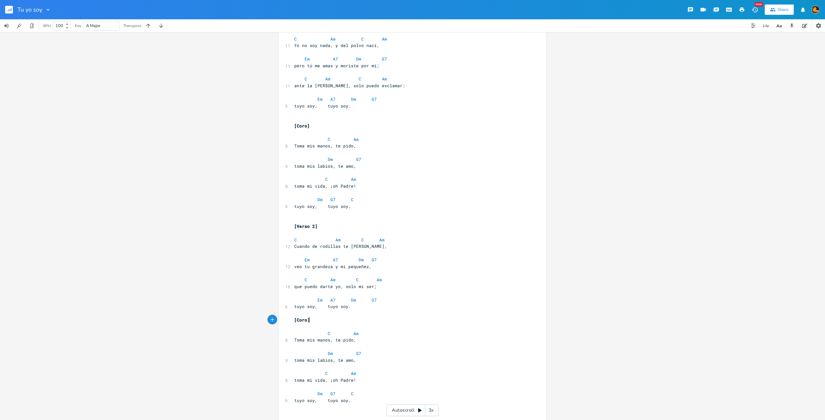
click at [328, 322] on pre "[Coro]" at bounding box center [409, 320] width 233 height 7
click at [337, 316] on pre at bounding box center [409, 313] width 233 height 7
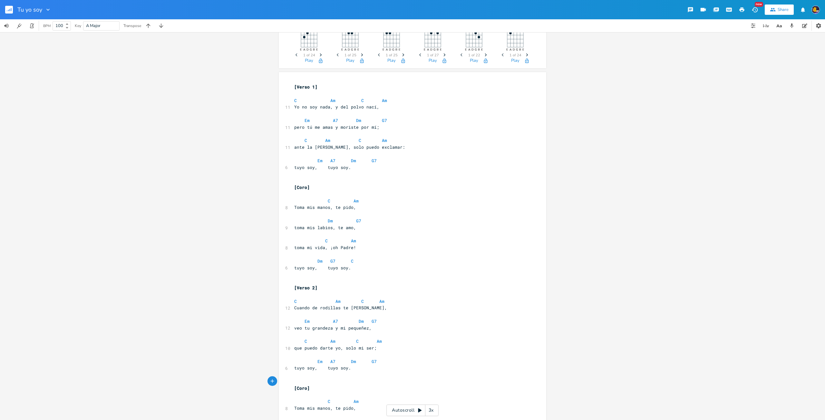
scroll to position [0, 0]
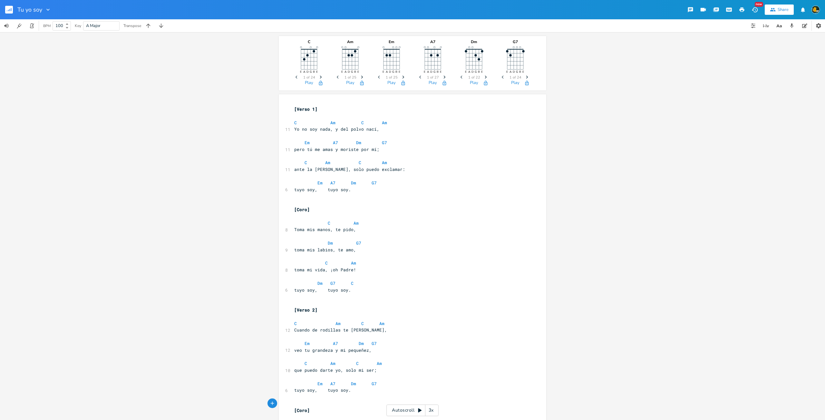
click at [5, 11] on rect "button" at bounding box center [9, 10] width 8 height 8
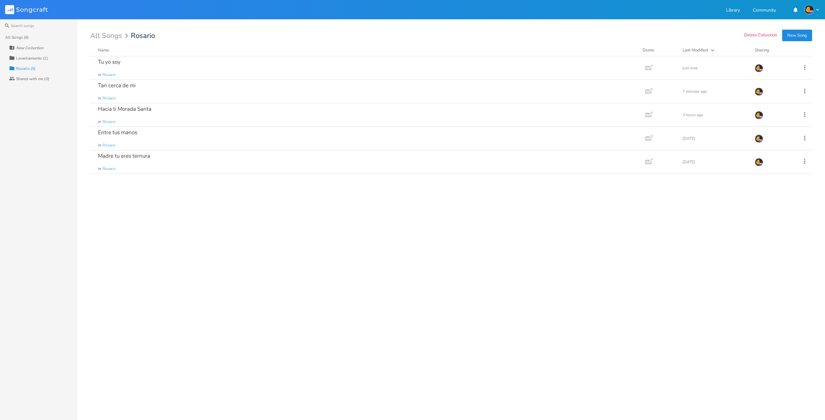
click at [26, 69] on div "Rosario (5)" at bounding box center [25, 69] width 19 height 4
click at [139, 110] on div "Hacia ti Morada Santa" at bounding box center [124, 108] width 53 height 5
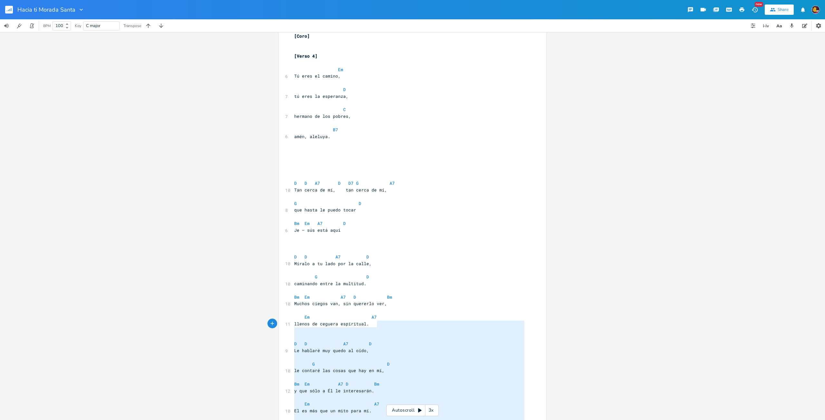
scroll to position [424, 0]
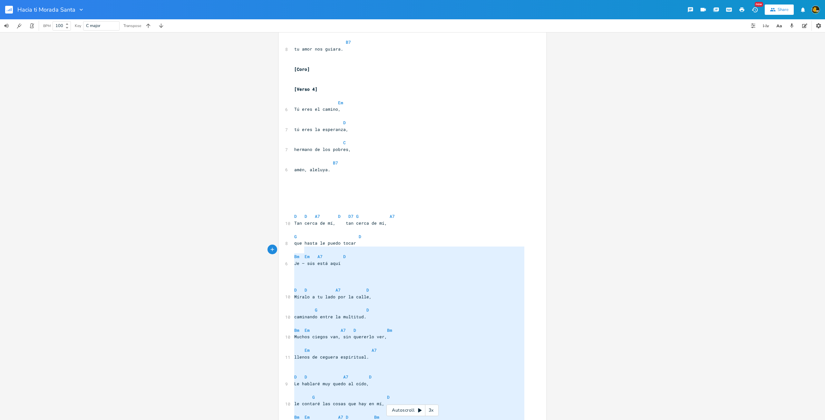
type textarea "L I D6 S A4 C A6 Eli seddo ei te, inc utlab et do, M A eni admin ve quisn exerc…"
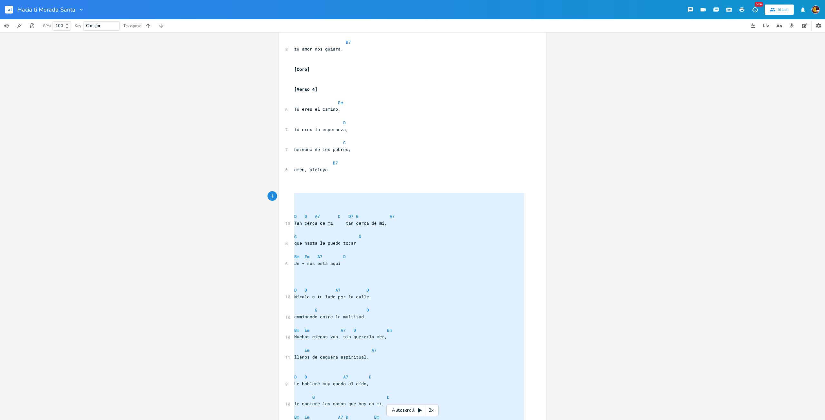
drag, startPoint x: 403, startPoint y: 368, endPoint x: 287, endPoint y: 198, distance: 205.5
click at [287, 198] on div "x [Coro] ​ Em B7 8 Hacia ti, morada santa, Am B7 Em 9 hacia ti, [PERSON_NAME], …" at bounding box center [412, 95] width 267 height 966
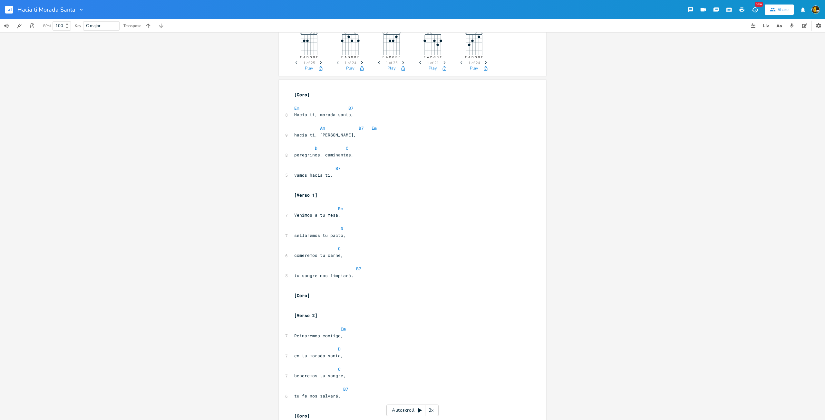
scroll to position [0, 0]
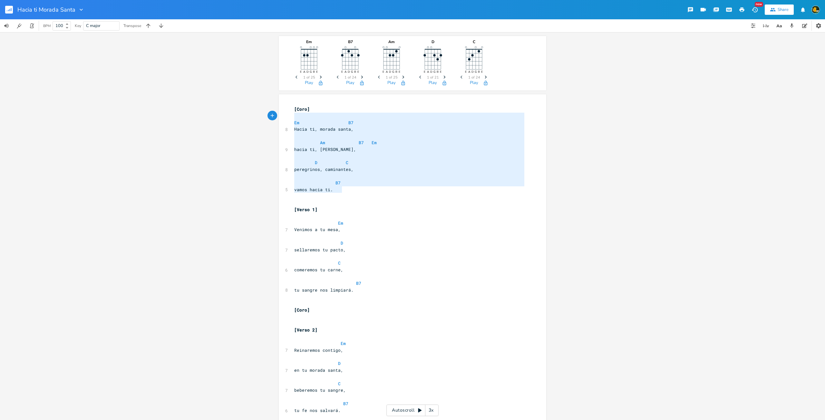
type textarea "[Coro] Em B7 Hacia ti, [GEOGRAPHIC_DATA], Am B7 Em hacia ti, [PERSON_NAME], D C…"
drag, startPoint x: 350, startPoint y: 188, endPoint x: 268, endPoint y: 112, distance: 111.7
click at [266, 106] on div "Em E A D G B E Previous 1 of 25 Next Play B7 E A D G B E Previous 1 of 24 Next …" at bounding box center [412, 226] width 825 height 388
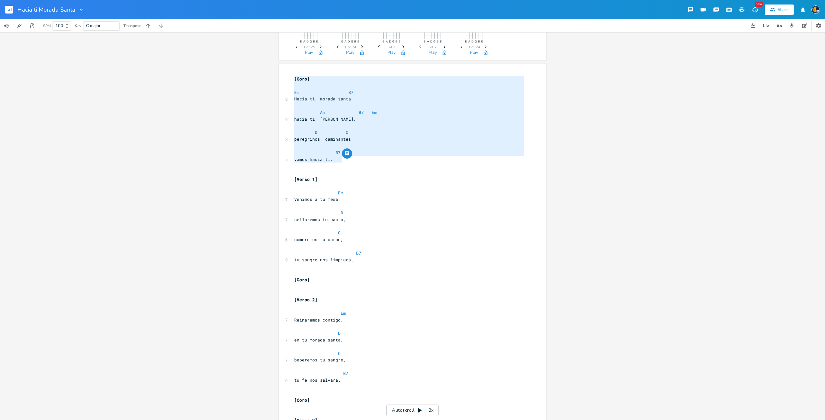
scroll to position [32, 0]
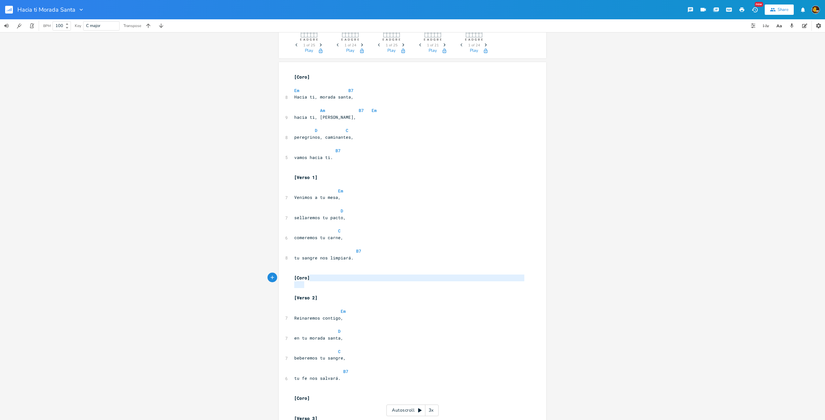
type textarea "[Coro]"
drag, startPoint x: 310, startPoint y: 281, endPoint x: 301, endPoint y: 277, distance: 9.5
click at [290, 278] on div "[Coro] x [Coro] ​ Em B7 8 Hacia ti, morada santa, Am B7 Em 9 hacia ti, [PERSON_…" at bounding box center [412, 374] width 267 height 624
click at [310, 275] on div "button" at bounding box center [309, 279] width 10 height 10
click at [312, 269] on pre at bounding box center [409, 271] width 233 height 7
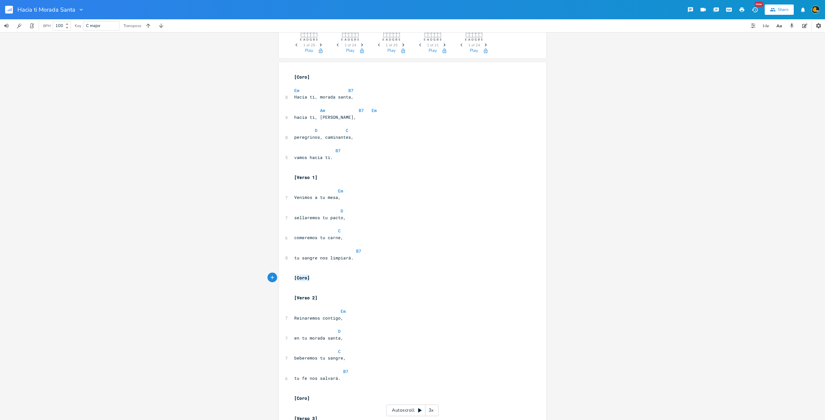
type textarea "[Coro]"
drag, startPoint x: 312, startPoint y: 279, endPoint x: 292, endPoint y: 276, distance: 20.1
click at [293, 276] on pre "[Coro]" at bounding box center [409, 278] width 233 height 7
paste textarea
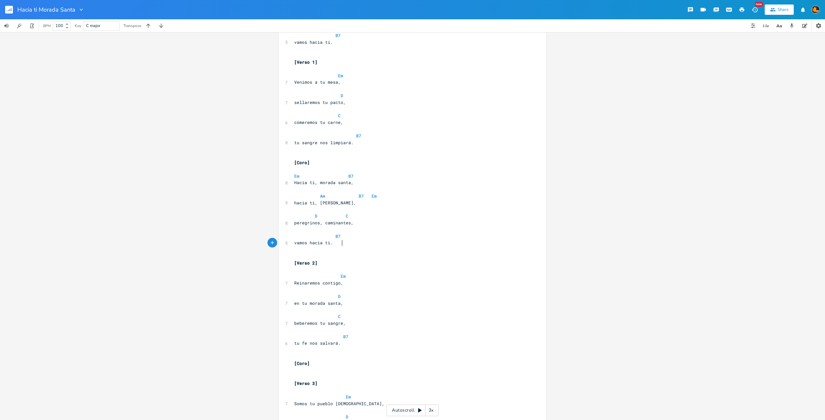
scroll to position [226, 0]
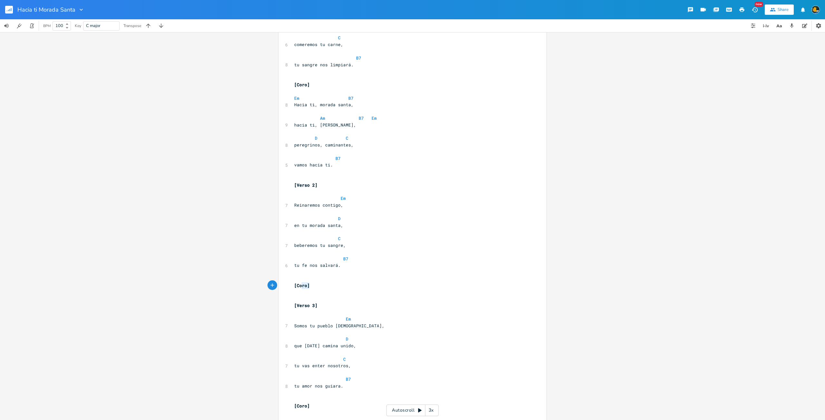
type textarea "[Coro]"
drag, startPoint x: 317, startPoint y: 287, endPoint x: 293, endPoint y: 286, distance: 24.2
click at [293, 286] on pre "[Coro]" at bounding box center [409, 286] width 233 height 7
paste textarea
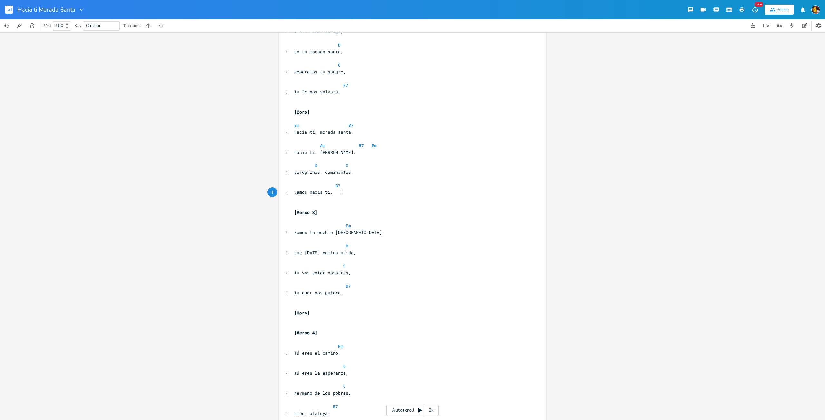
scroll to position [419, 0]
type textarea "[Coro]"
drag, startPoint x: 317, startPoint y: 296, endPoint x: 287, endPoint y: 292, distance: 29.6
click at [287, 292] on div "[Coro] x [Coro] ​ Em B7 8 Hacia ti, morada santa, Am B7 Em 9 hacia ti, [PERSON_…" at bounding box center [412, 68] width 267 height 785
paste textarea
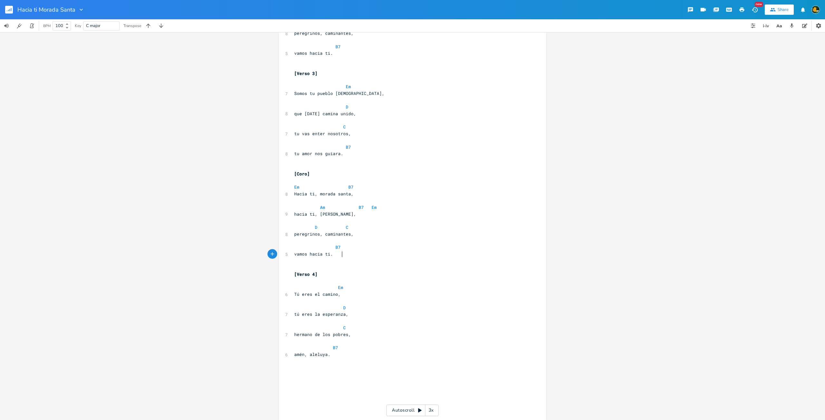
scroll to position [543, 0]
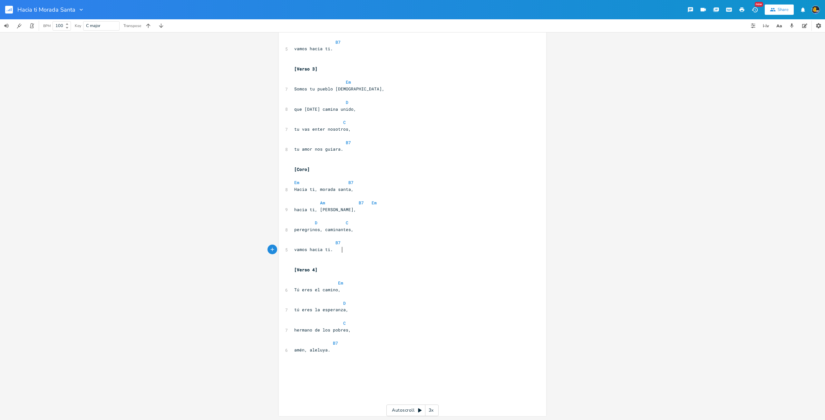
click at [351, 353] on pre "amén, aleluya." at bounding box center [409, 350] width 233 height 7
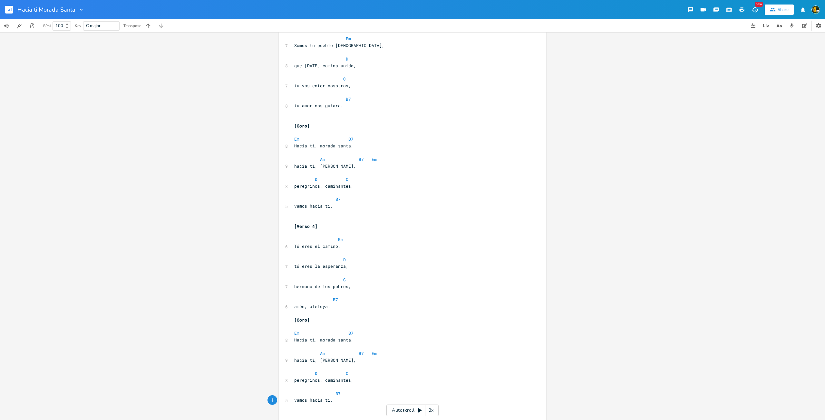
click at [320, 318] on pre "[Coro]" at bounding box center [409, 320] width 233 height 7
click at [322, 315] on pre at bounding box center [409, 313] width 233 height 7
click at [311, 217] on pre "​" at bounding box center [409, 220] width 233 height 7
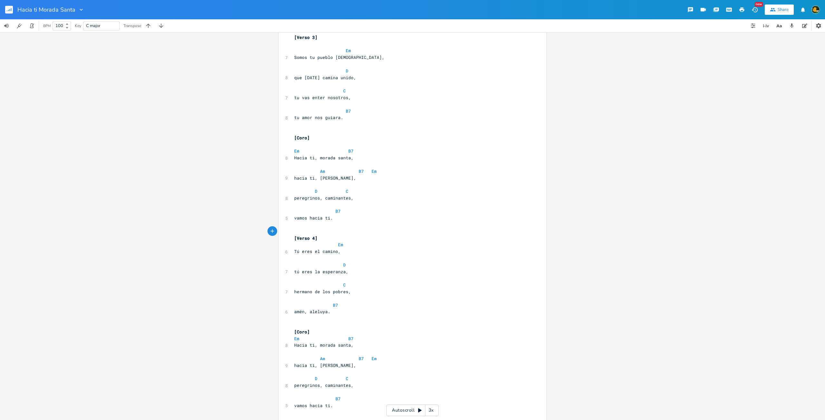
scroll to position [554, 0]
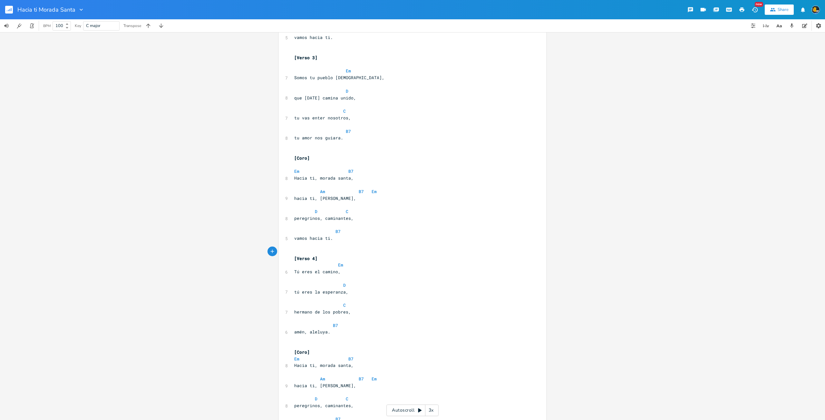
click at [304, 164] on pre "​" at bounding box center [409, 165] width 233 height 7
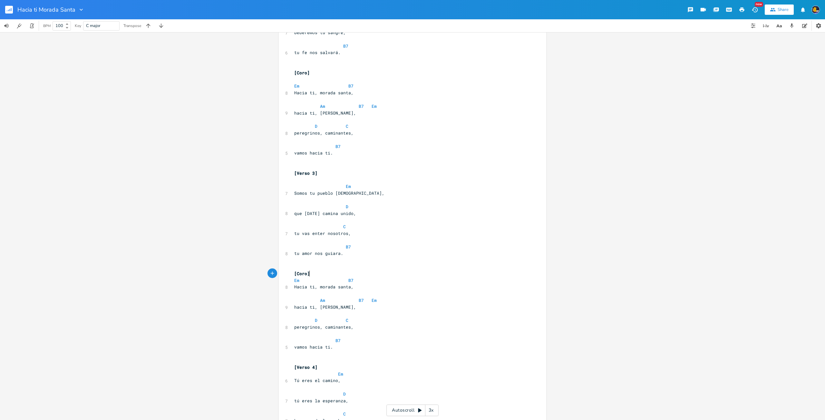
scroll to position [425, 0]
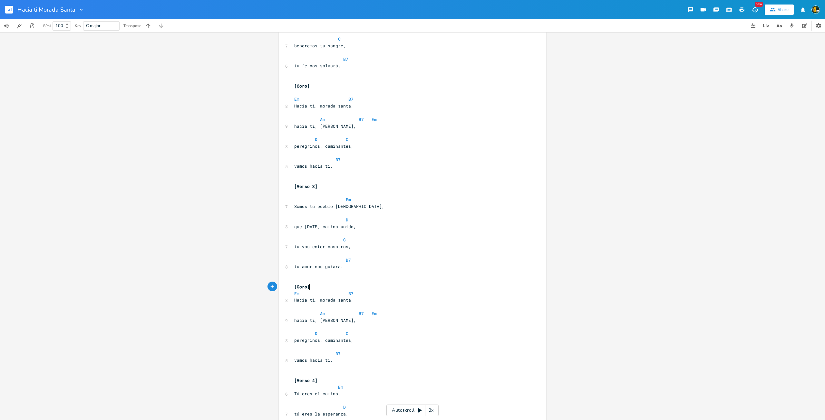
click at [299, 198] on span "Em" at bounding box center [322, 200] width 57 height 6
click at [298, 191] on pre "​" at bounding box center [409, 193] width 233 height 7
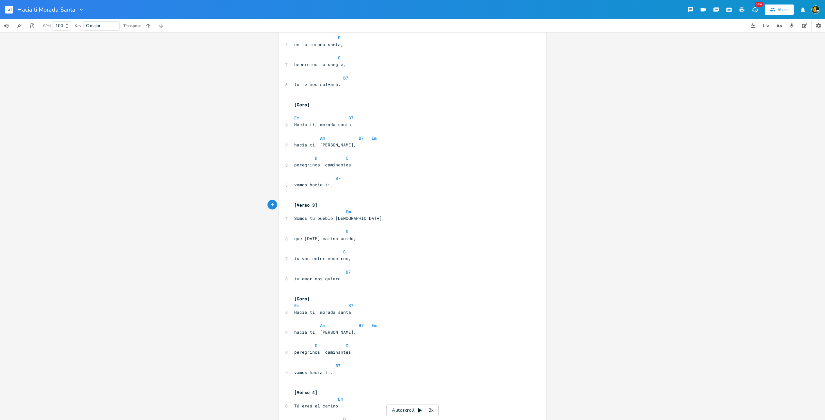
scroll to position [329, 0]
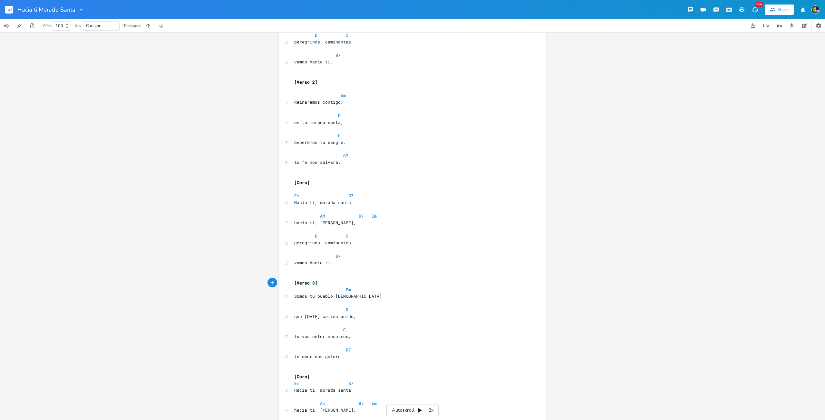
click at [300, 188] on pre "​" at bounding box center [409, 189] width 233 height 7
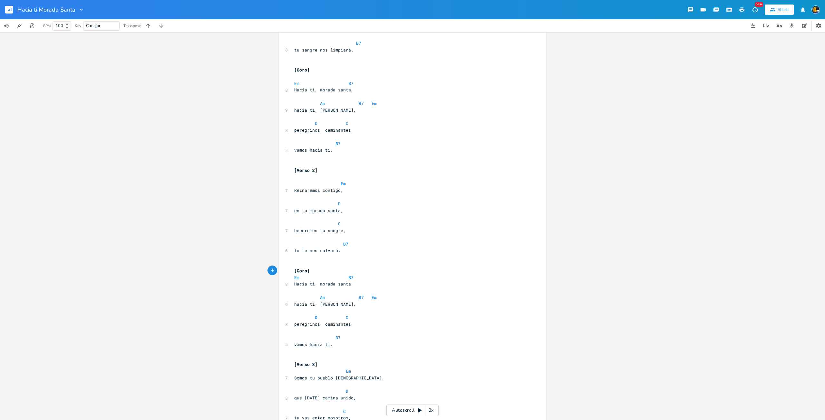
scroll to position [200, 0]
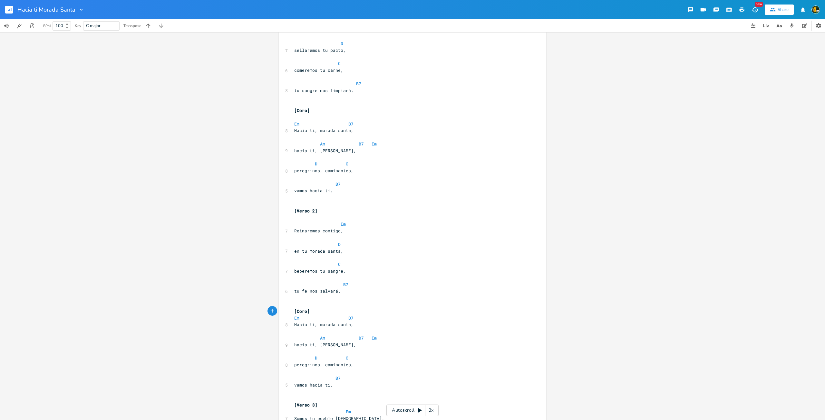
click at [307, 218] on pre "​" at bounding box center [409, 218] width 233 height 7
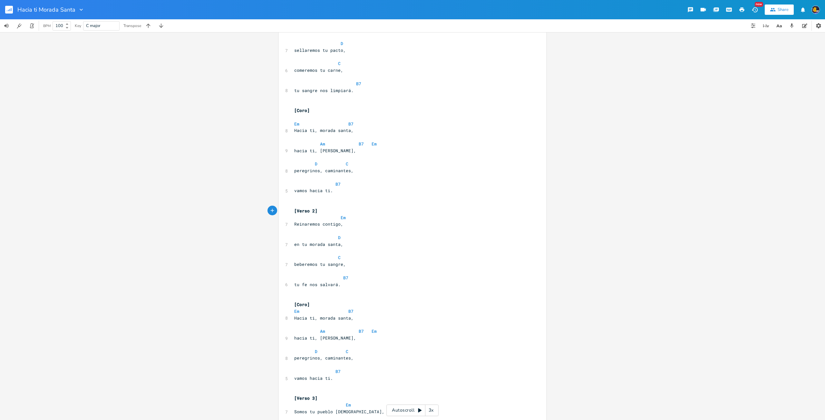
click at [299, 118] on pre "​" at bounding box center [409, 117] width 233 height 7
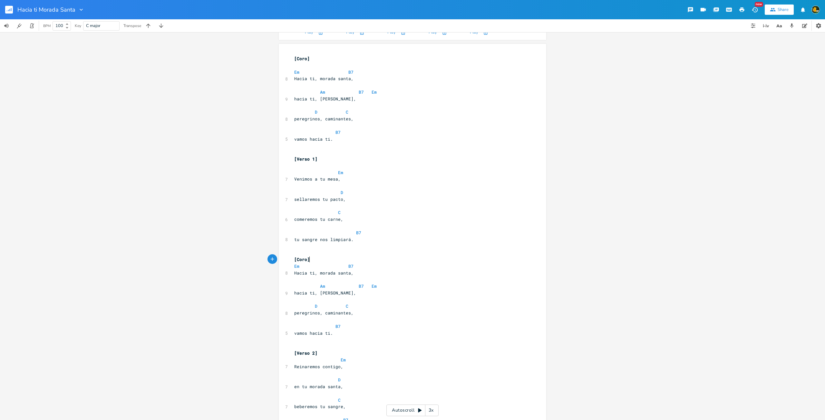
scroll to position [6, 0]
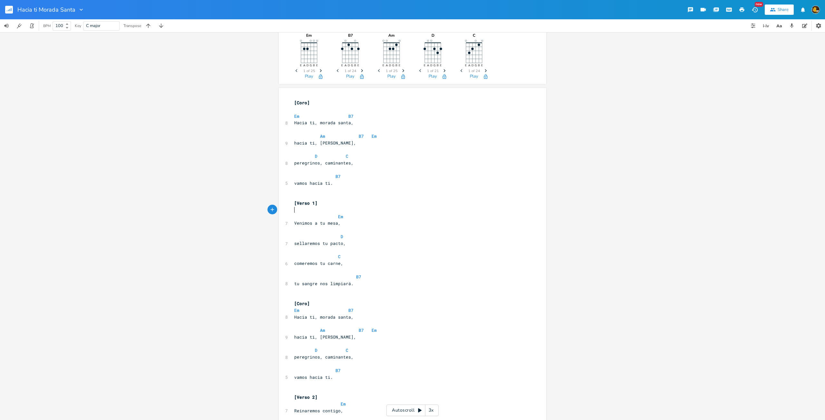
click at [308, 210] on pre "​" at bounding box center [409, 210] width 233 height 7
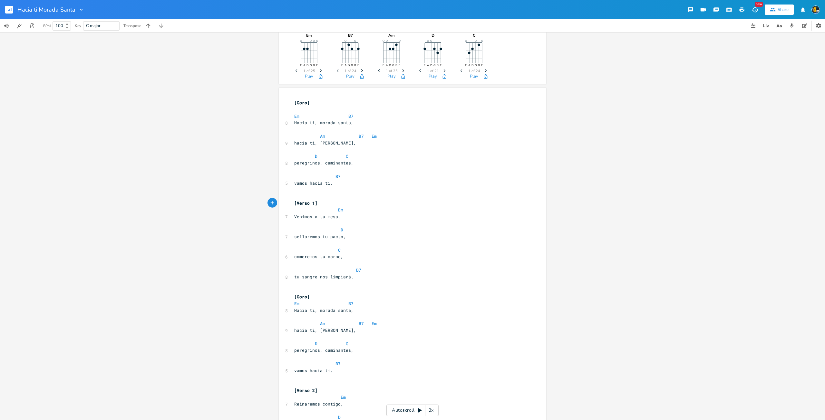
click at [314, 108] on pre "​" at bounding box center [409, 109] width 233 height 7
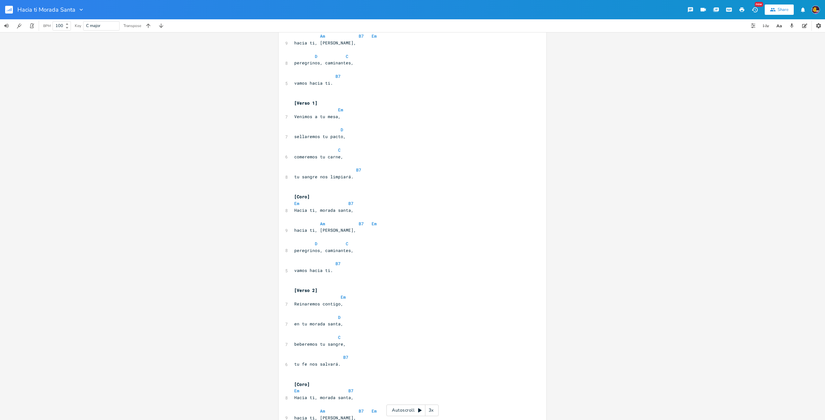
scroll to position [0, 0]
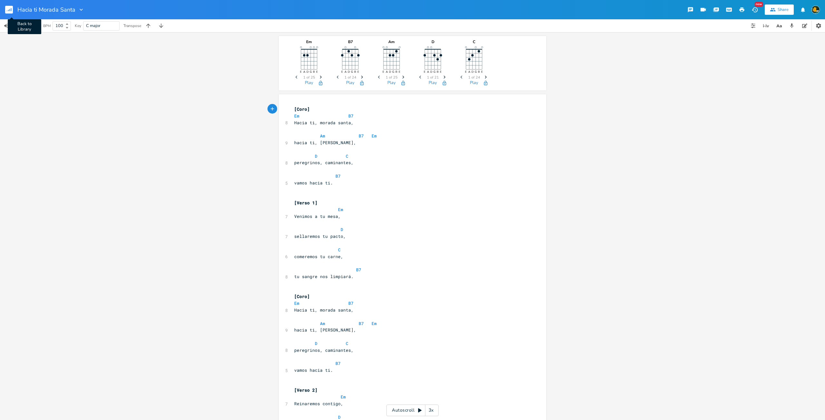
click at [12, 11] on rect "button" at bounding box center [9, 10] width 8 height 8
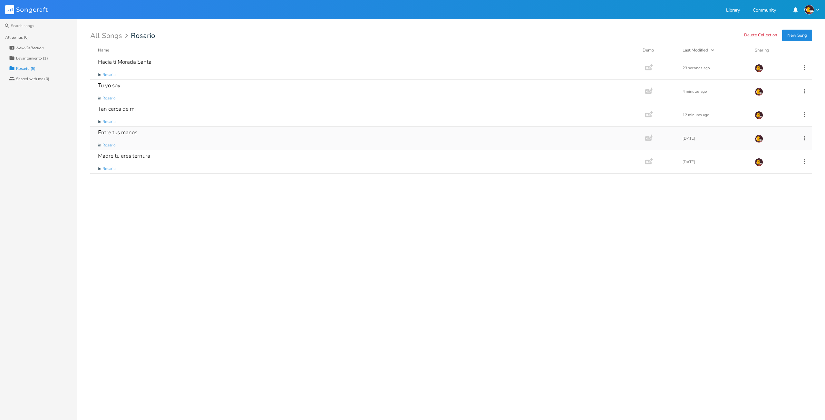
click at [147, 133] on div "Entre tus manos in [GEOGRAPHIC_DATA]" at bounding box center [366, 138] width 537 height 23
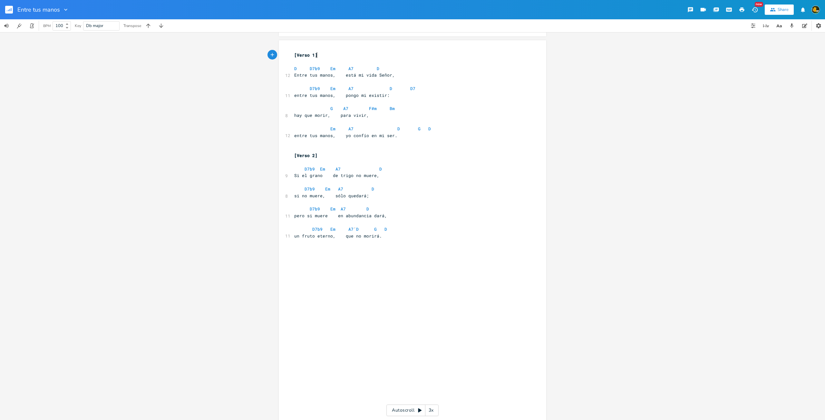
scroll to position [111, 0]
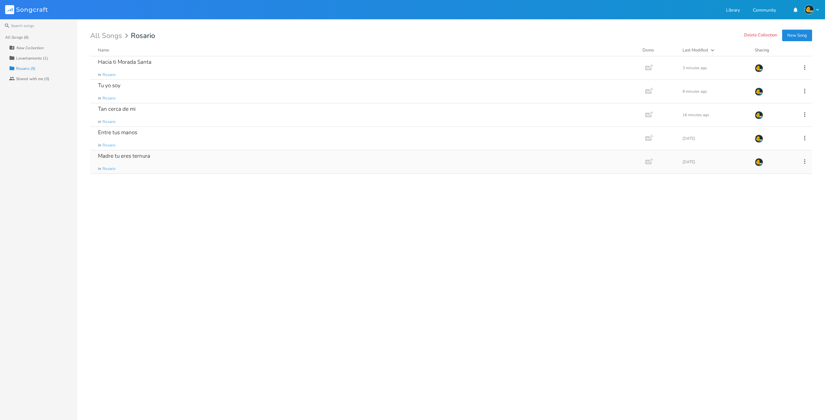
click at [119, 159] on div "Madre tu eres ternura" at bounding box center [124, 155] width 52 height 5
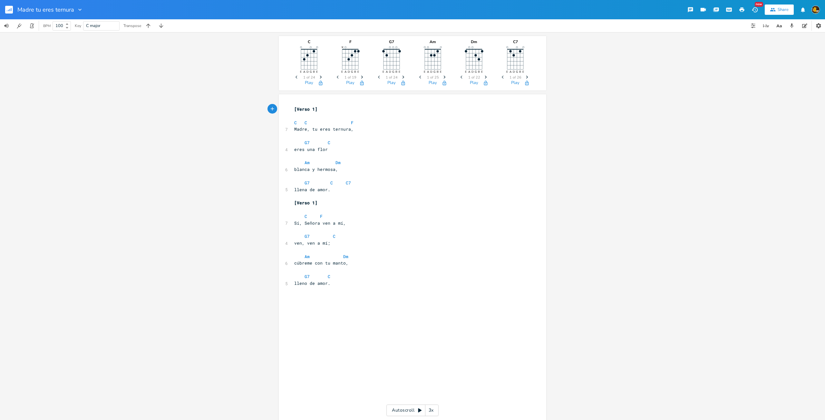
click at [630, 151] on div "C E A D G B E Previous 1 of 24 Next Play F E A D G B E × Previous 1 of 19 Next …" at bounding box center [412, 226] width 825 height 388
click at [10, 11] on rect "button" at bounding box center [9, 10] width 8 height 8
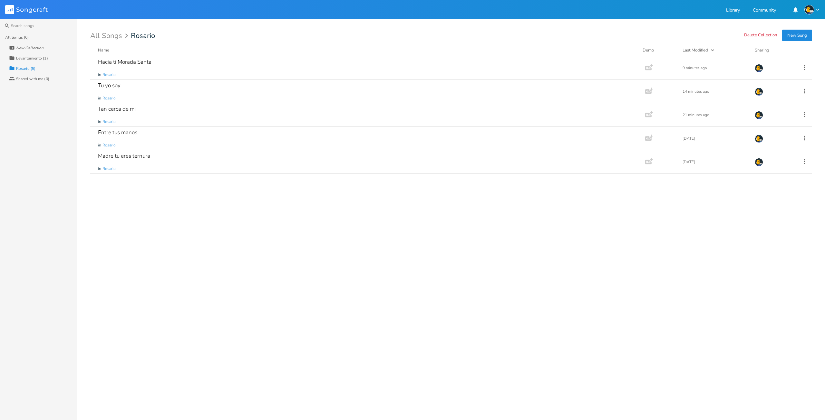
click at [34, 59] on div "Levantamiento (1)" at bounding box center [32, 58] width 32 height 4
click at [791, 37] on button "New Song" at bounding box center [797, 36] width 30 height 12
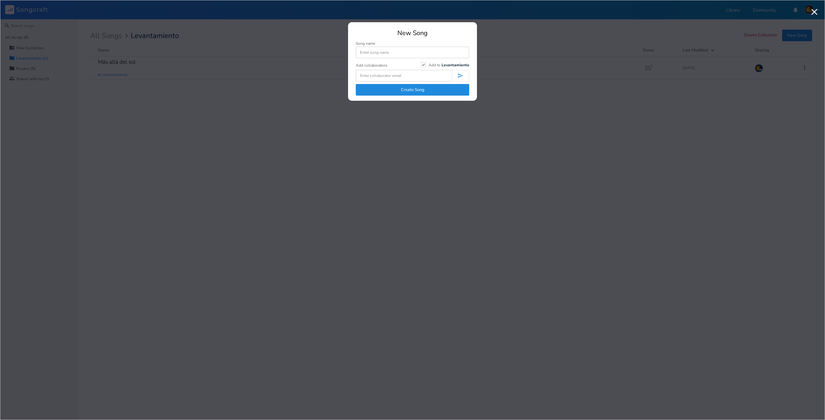
click at [403, 52] on input at bounding box center [412, 53] width 113 height 12
type input "Oremos y cantemos"
click at [423, 91] on button "Create Song" at bounding box center [412, 90] width 113 height 12
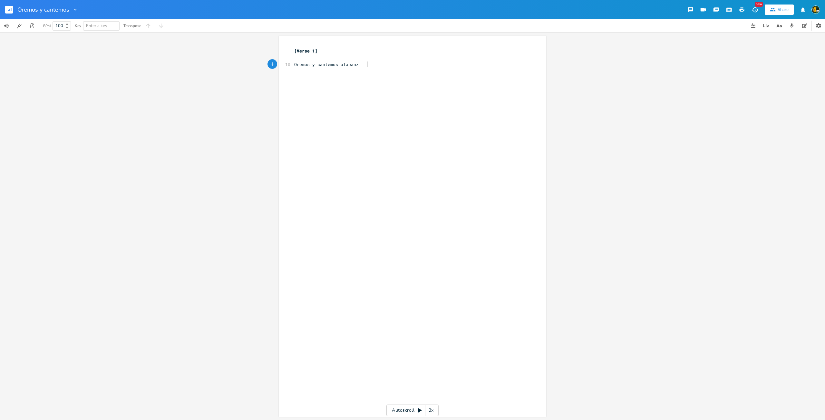
scroll to position [0, 63]
type textarea "Oremos y cantemos alabanzas,"
type textarea "al Rey de la te"
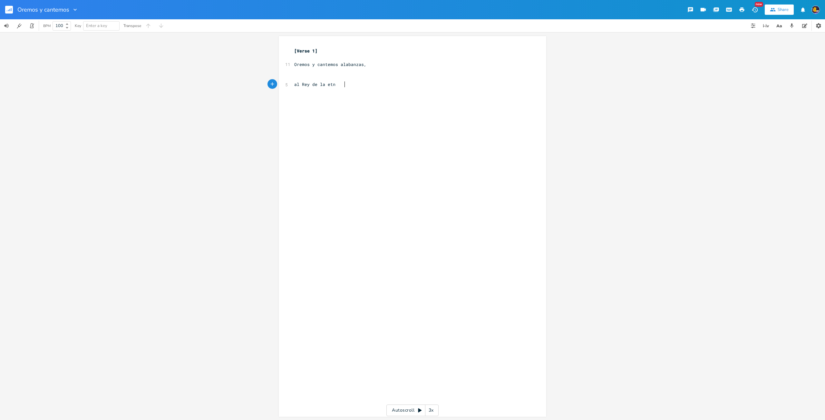
type textarea "etner"
type textarea "[PERSON_NAME],"
type textarea "al Señor de nuestras vidas, [DEMOGRAPHIC_DATA]."
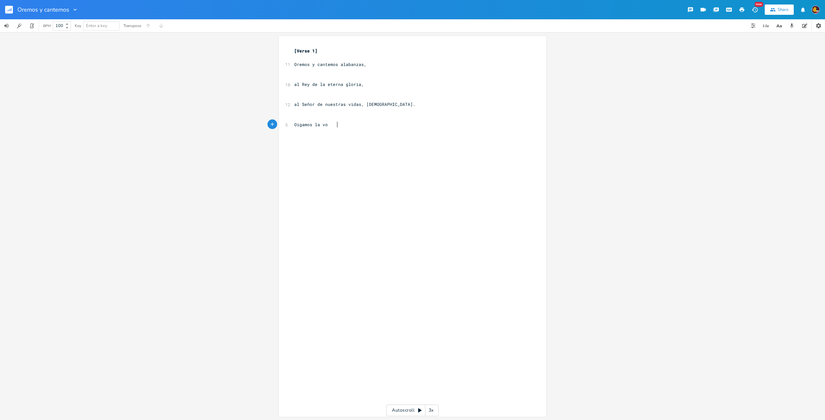
type textarea "Oigamos la voz"
click at [312, 49] on span "[Verse 1]" at bounding box center [305, 51] width 23 height 6
type textarea "Coro"
type textarea "x2"
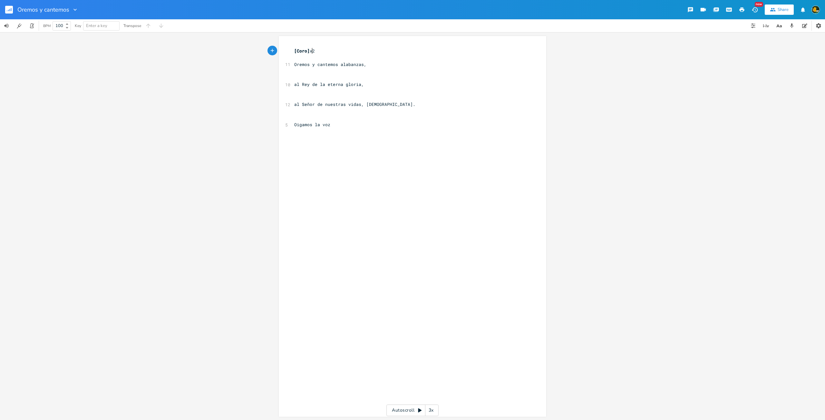
type textarea "/"
type textarea "("
type textarea ")"
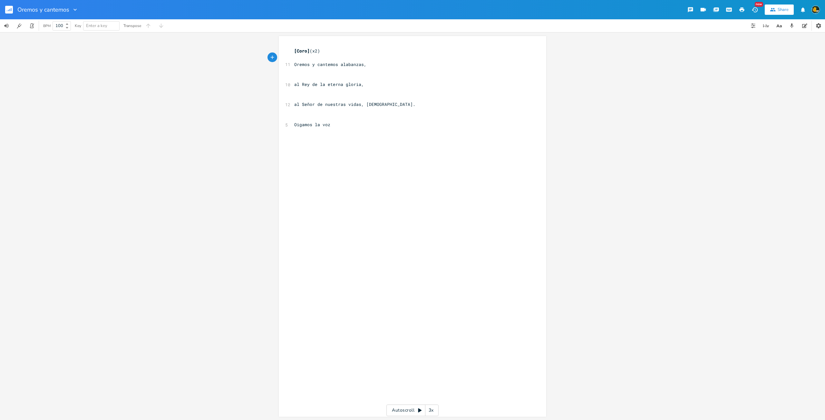
scroll to position [0, 2]
type textarea "D"
type textarea "C C"
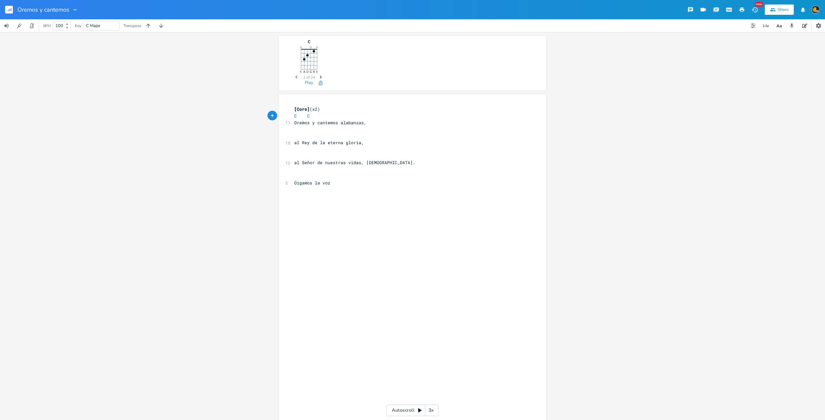
type textarea "C"
type textarea "C7 F G"
type textarea "Em Am"
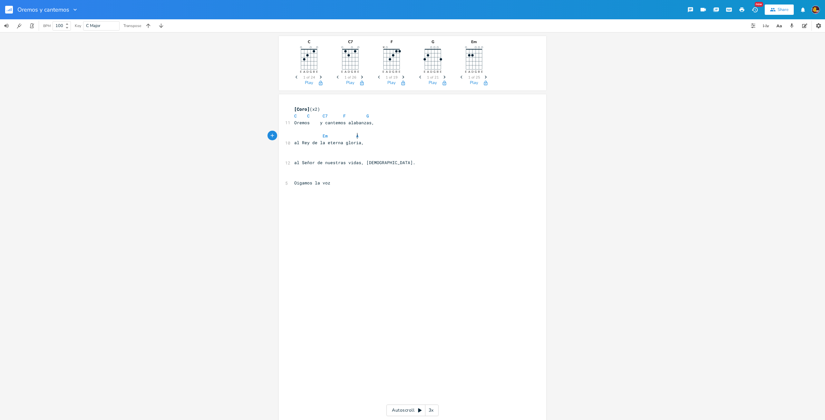
scroll to position [0, 33]
type textarea "Rm"
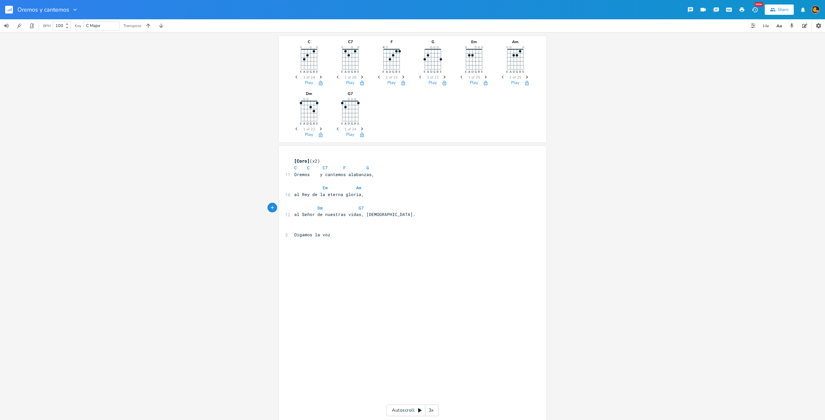
type textarea "Dm G7 C"
type textarea "del Padre qu"
type textarea "e dice:"
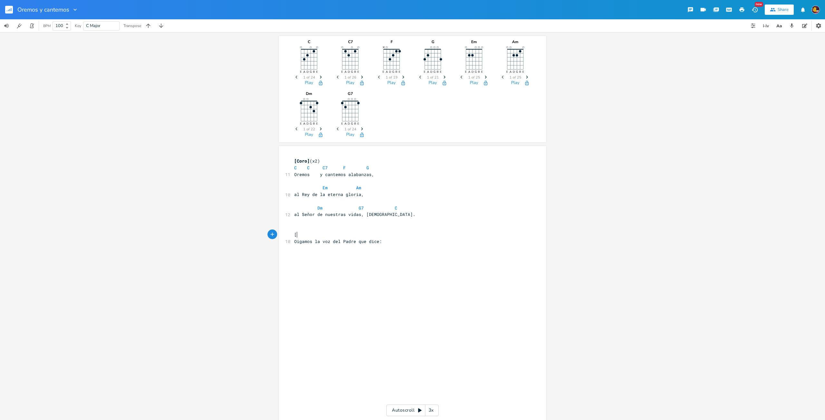
type textarea "[]"
type textarea "Ver"
type textarea "rso 1"
type textarea "Dm"
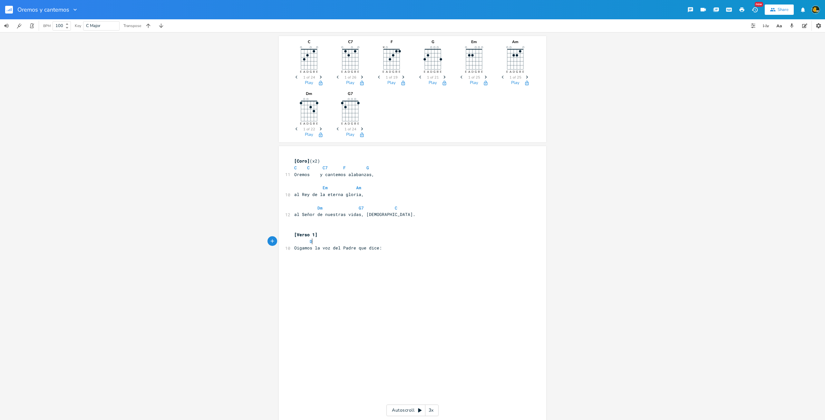
scroll to position [0, 12]
click at [419, 250] on pre "Oigamos la voz del Padre que dice:" at bounding box center [409, 248] width 233 height 7
type textarea "["
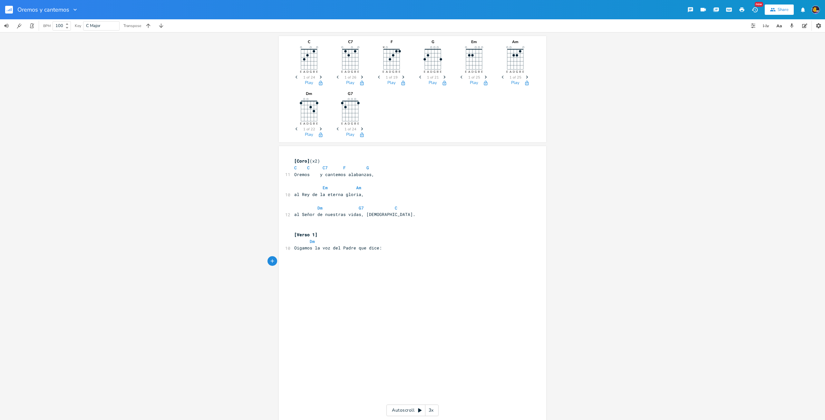
type textarea "!"
type textarea "'"
type textarea "+"
type textarea "¿"
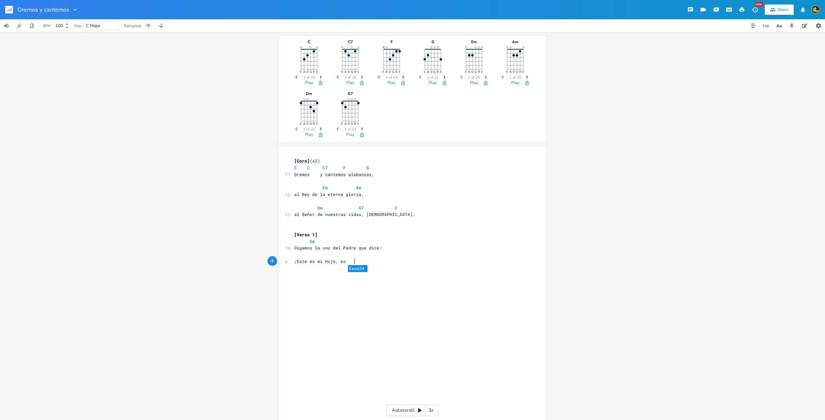
scroll to position [0, 37]
type textarea "¡Este es mi Hijo, escúchenlo!"
type textarea "G7 C"
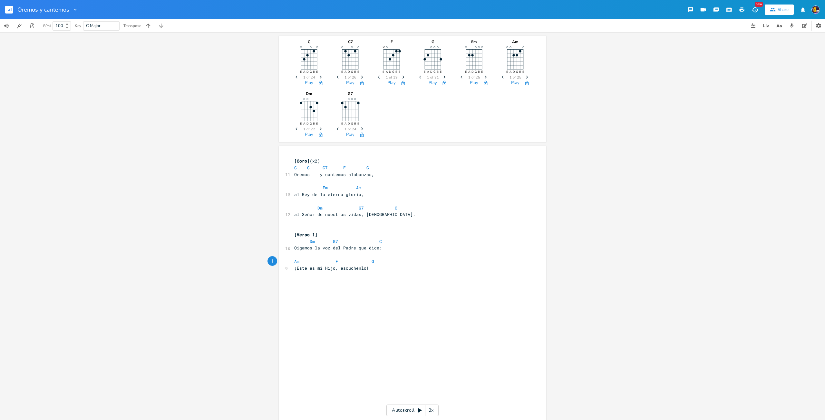
type textarea "Am F G p"
type textarea "F"
type textarea "G"
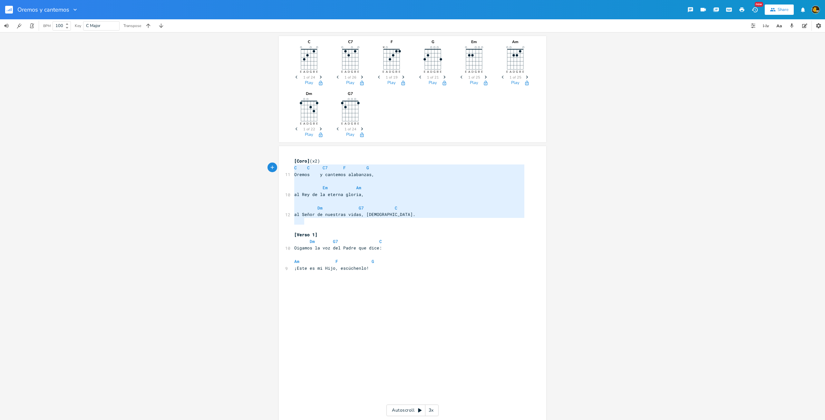
type textarea "[Coro] (x2) C C C7 F G Oremos y cantemos alabanzas, Em Am al Rey de la eterna g…"
drag, startPoint x: 421, startPoint y: 217, endPoint x: 267, endPoint y: 157, distance: 165.5
click at [267, 157] on div "C E A D G B E Previous 1 of 24 Next Play C7 E A D G B E Previous 1 of 26 Next P…" at bounding box center [412, 226] width 825 height 388
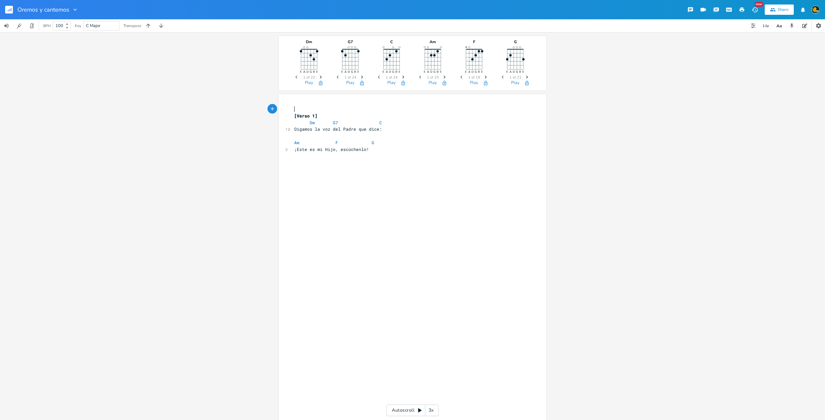
type textarea "[Coro] (x2) C C C7 F G Oremos y cantemos alabanzas, Em Am al Rey de la eterna g…"
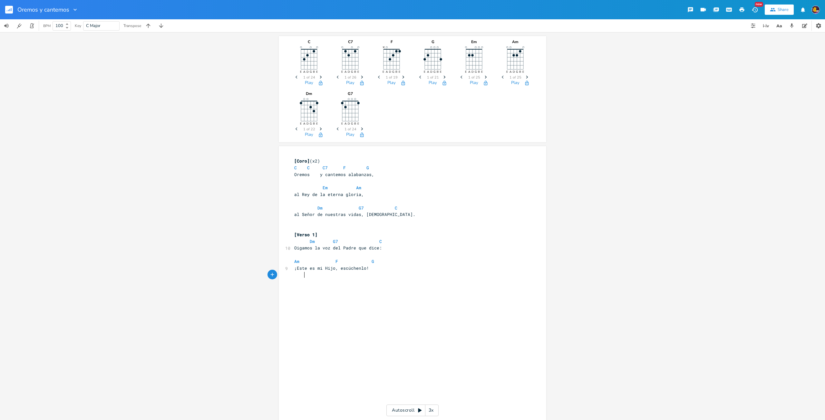
click at [405, 277] on pre at bounding box center [409, 275] width 233 height 7
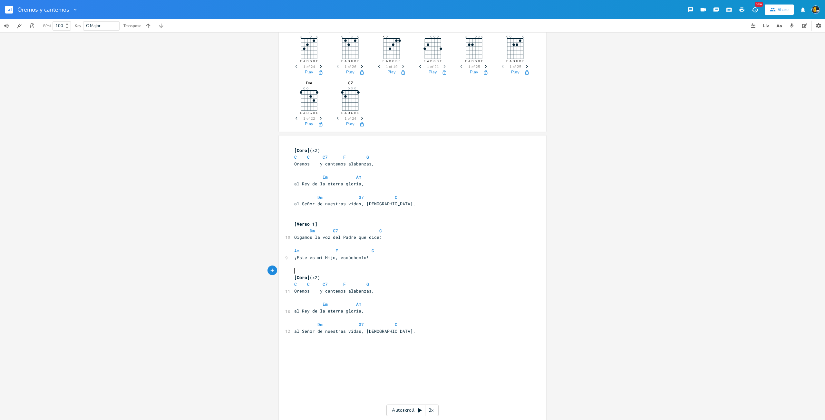
scroll to position [64, 0]
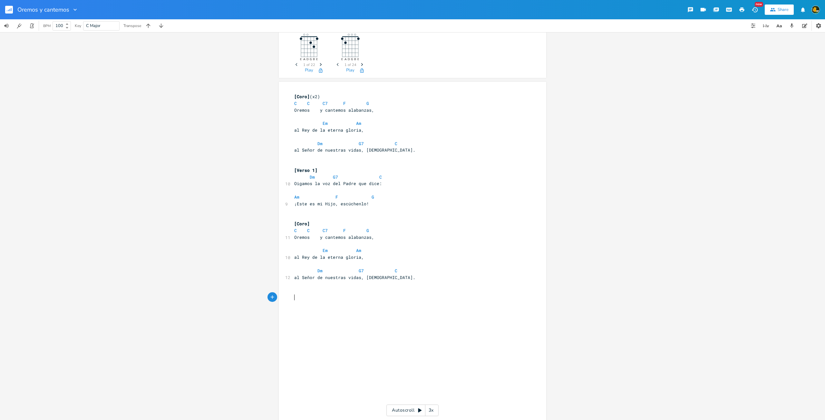
type textarea ";"
type textarea "[]"
type textarea "Verso"
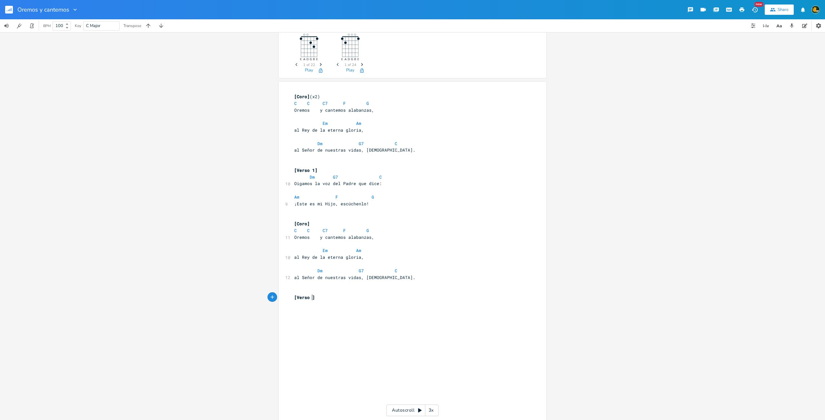
type textarea "2"
type textarea "[DEMOGRAPHIC_DATA] se sometío"
type textarea "ió hasta la mer"
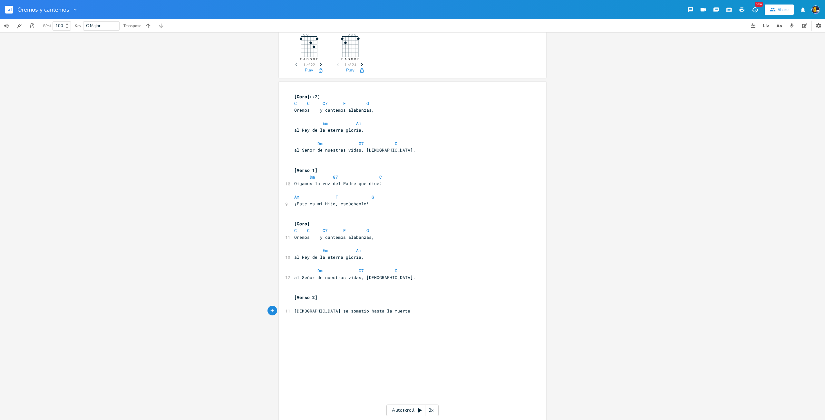
type textarea "uerte,"
type textarea "a"
type textarea ","
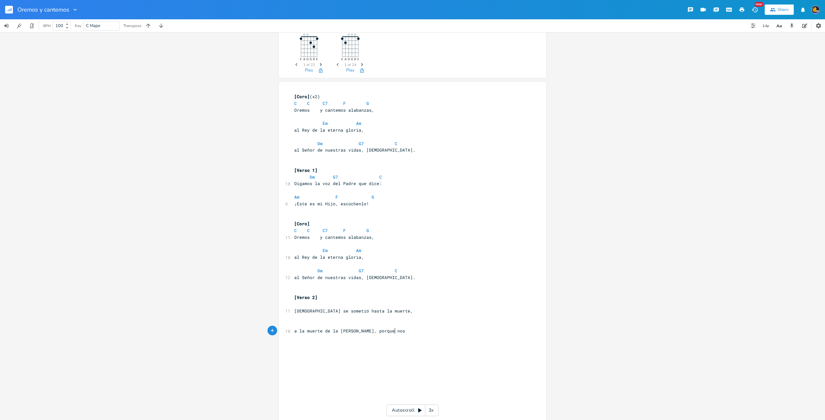
type textarea "a la muerte de la [DEMOGRAPHIC_DATA], porque nos a"
type textarea "am"
type textarea "mó,p"
type textarea "."
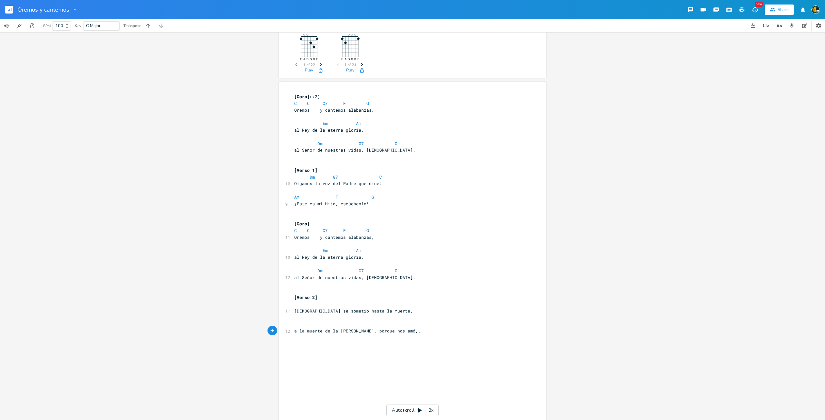
scroll to position [0, 1]
type textarea "."
type textarea "Dm G7 C"
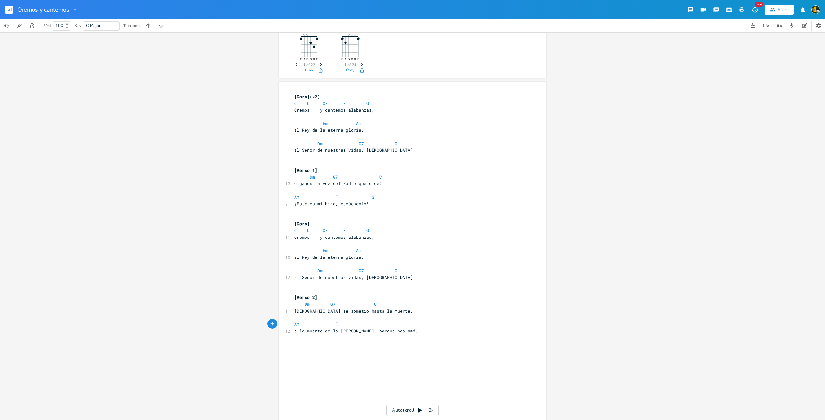
type textarea "Am F G"
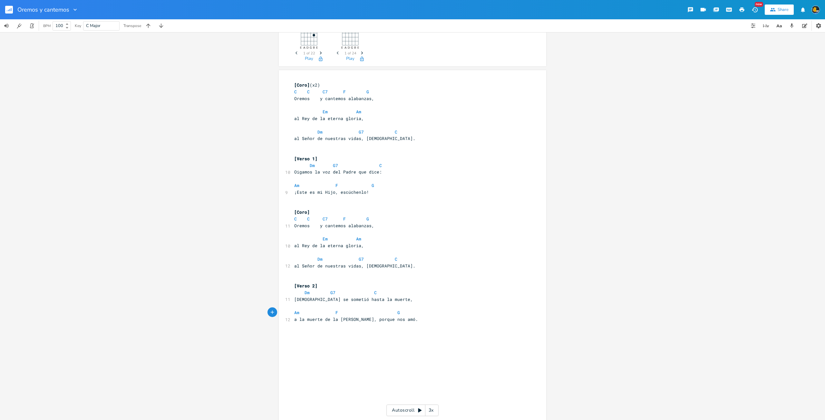
scroll to position [111, 0]
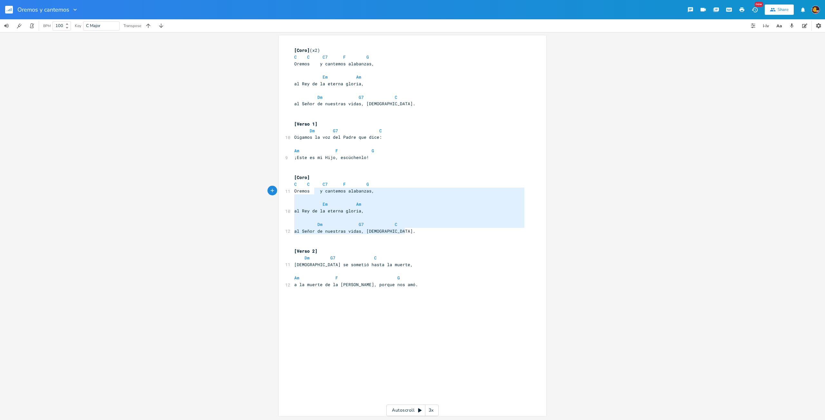
type textarea "[Coro] C C C7 F G Oremos y cantemos alabanzas, Em Am al Rey de la eterna gloria…"
drag, startPoint x: 410, startPoint y: 233, endPoint x: 276, endPoint y: 176, distance: 144.9
click at [276, 176] on div "C E A D G B E Previous 1 of 24 Next Play C7 E A D G B E Previous 1 of 26 Next P…" at bounding box center [412, 226] width 825 height 388
click at [420, 289] on div "x [Coro] (x2) C C C7 F G Oremos y cantemos alabanzas, Em Am al Rey de la eterna…" at bounding box center [409, 168] width 233 height 244
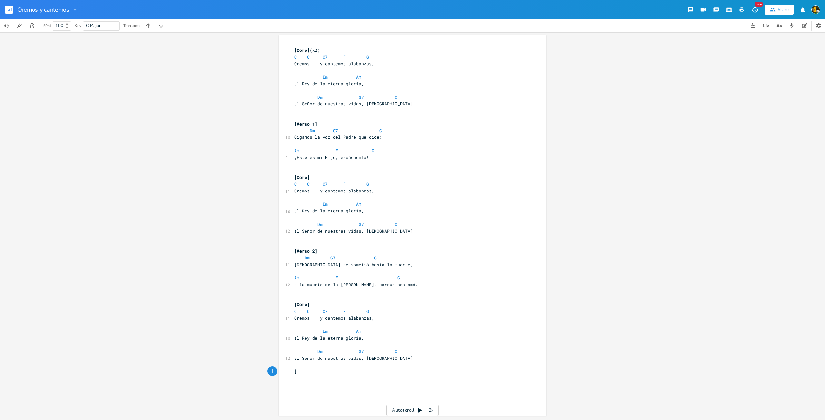
type textarea "[]"
type textarea "Verso 2"
type textarea "3"
type textarea "[PERSON_NAME]"
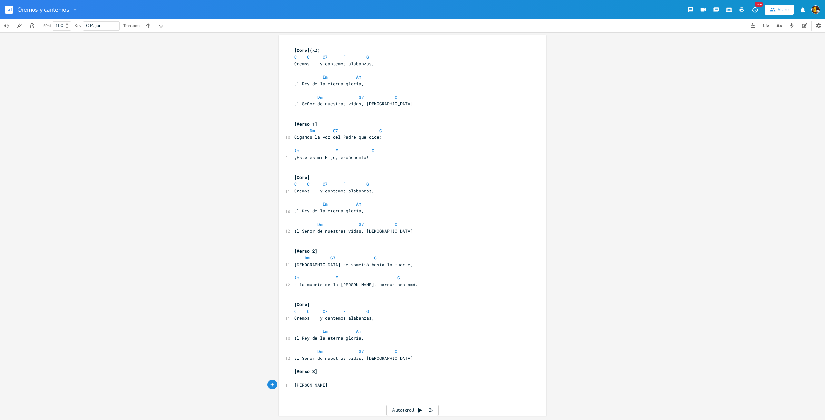
scroll to position [0, 9]
type textarea "Tendamos las redes con el Señor,"
type textarea "ayudemos a la creación y a la salvación."
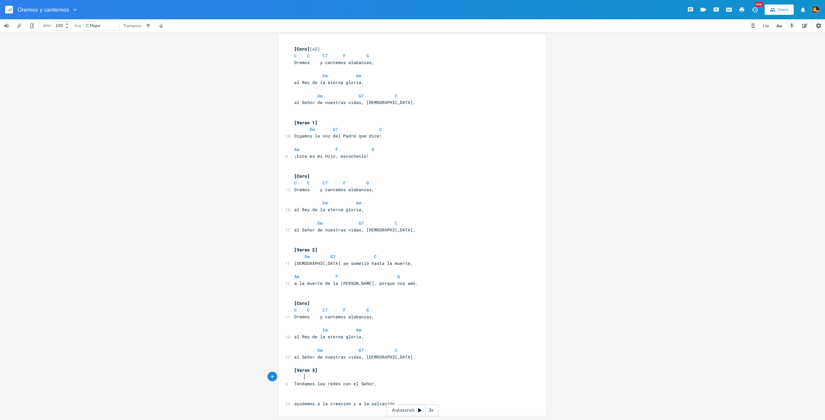
click at [356, 375] on pre at bounding box center [409, 377] width 233 height 7
type textarea "G"
type textarea "()"
type textarea "x2"
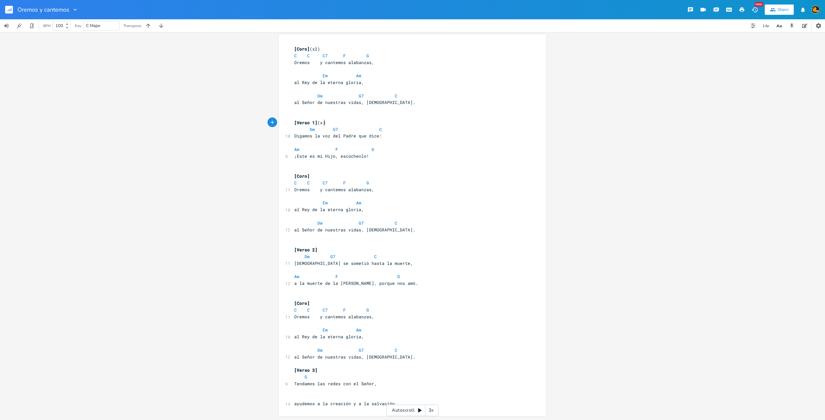
scroll to position [0, 5]
type textarea "()"
type textarea "x3"
type textarea "2"
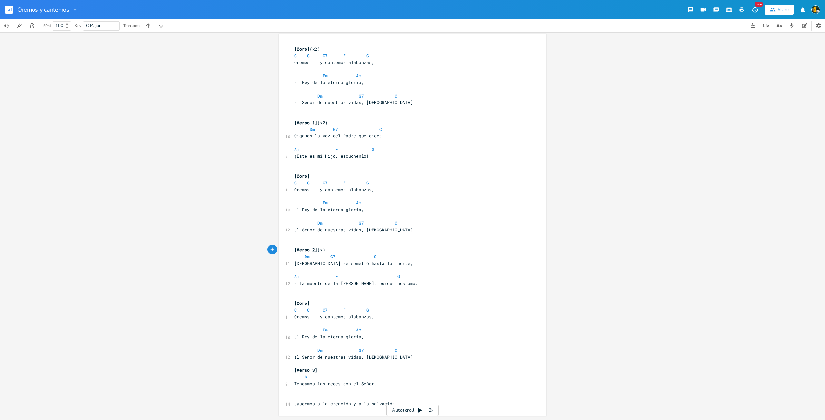
scroll to position [0, 3]
type textarea "()"
type textarea "x2"
type textarea "G7"
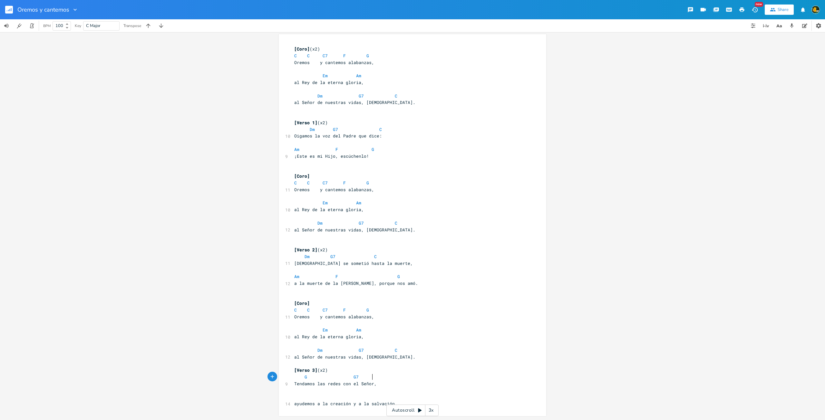
scroll to position [0, 7]
type textarea "C"
type textarea "Am G"
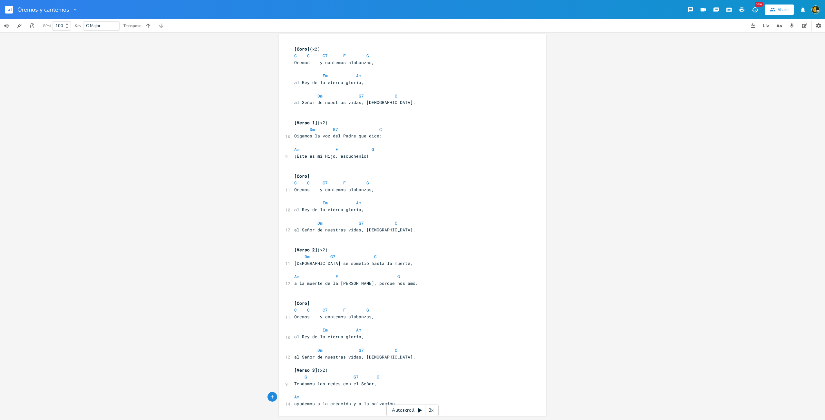
type textarea "f"
type textarea "F G"
type textarea "GT"
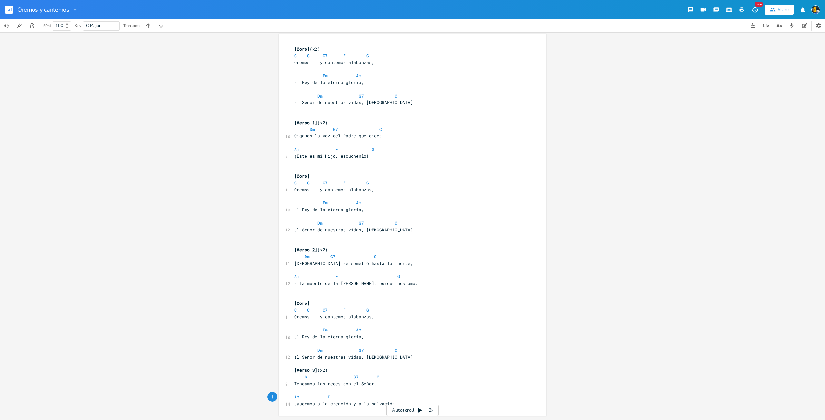
type textarea "G"
click at [337, 371] on pre "[Verso 3] (x2)" at bounding box center [409, 370] width 233 height 7
click at [342, 364] on pre at bounding box center [409, 364] width 233 height 7
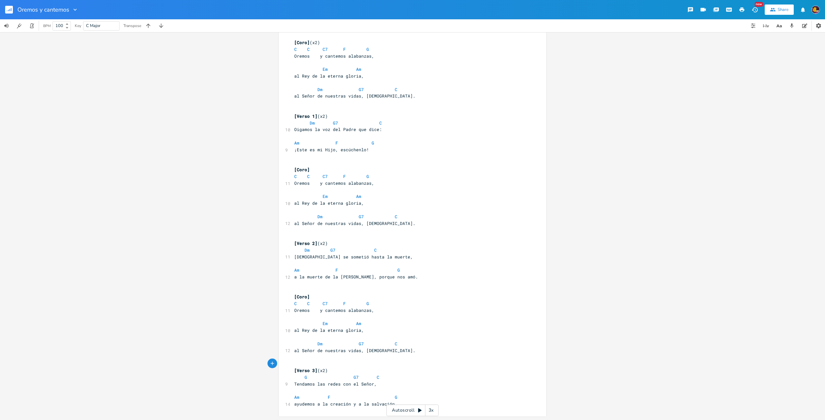
scroll to position [119, 0]
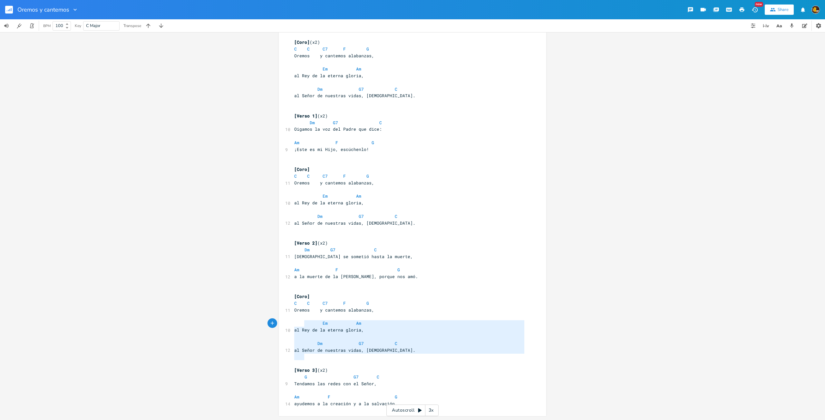
type textarea "[Coro] C C C7 F G Oremos y cantemos alabanzas, Em Am al Rey de la eterna gloria…"
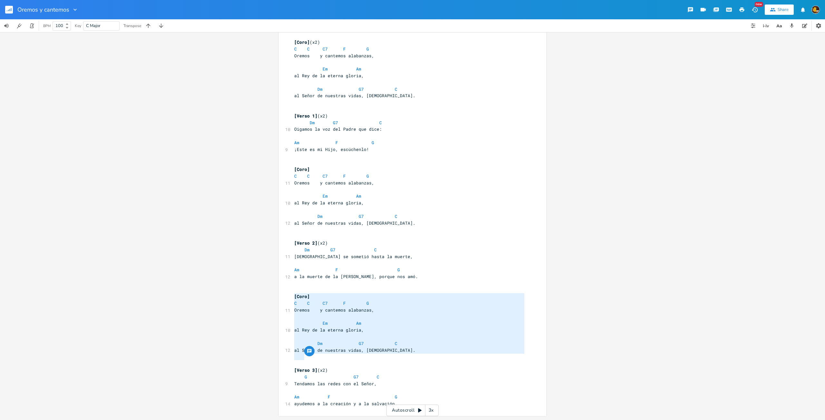
drag, startPoint x: 418, startPoint y: 356, endPoint x: 265, endPoint y: 297, distance: 164.1
click at [265, 297] on div "C E A D G B E Previous 1 of 24 Next Play C7 E A D G B E Previous 1 of 26 Next P…" at bounding box center [412, 226] width 825 height 388
click at [433, 400] on pre "Am F G" at bounding box center [409, 397] width 233 height 7
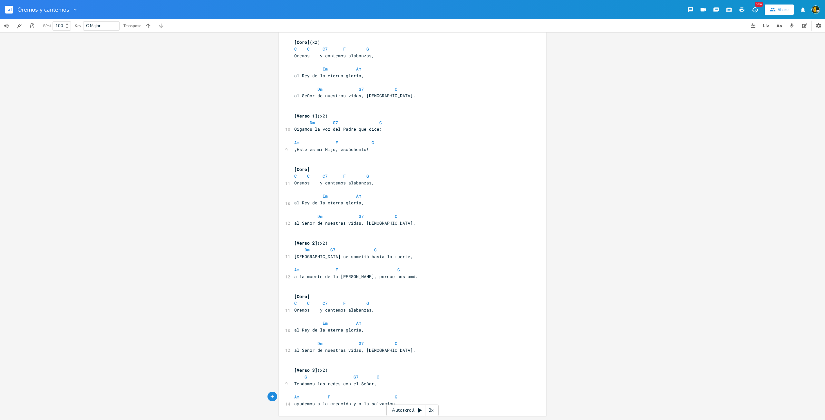
drag, startPoint x: 442, startPoint y: 401, endPoint x: 449, endPoint y: 405, distance: 8.1
click at [443, 401] on pre "ayudemos a la creación y a la salvación." at bounding box center [409, 404] width 233 height 7
click at [454, 408] on div "x [Coro] (x2) C C C7 F G Oremos y cantemos alabanzas, Em Am al Rey de la eterna…" at bounding box center [409, 223] width 233 height 371
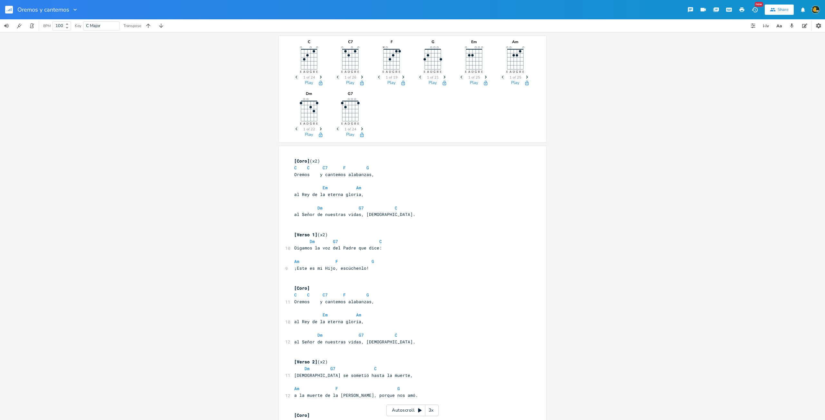
scroll to position [193, 0]
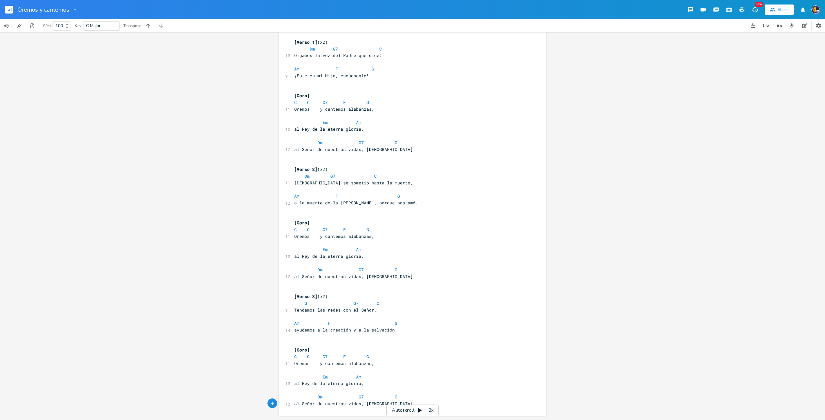
click at [508, 303] on pre "G G7 C" at bounding box center [409, 303] width 233 height 7
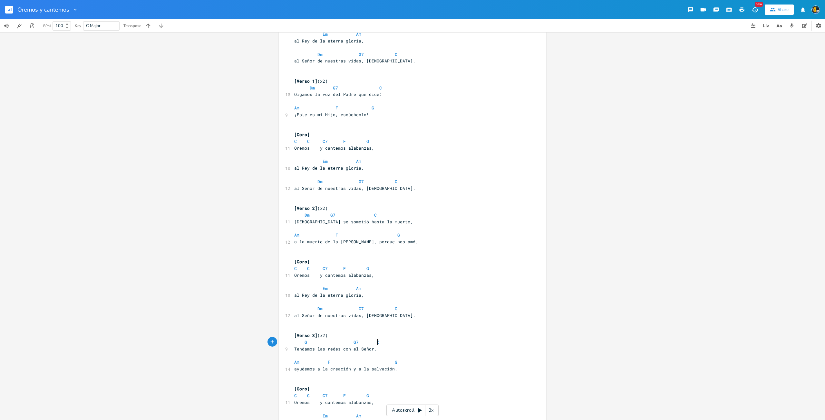
scroll to position [0, 0]
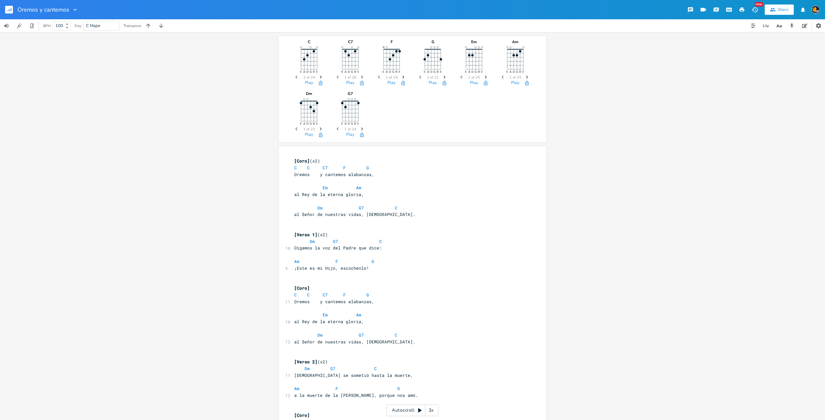
click at [529, 303] on div "x [Coro] (x2) C C C7 F G Oremos y cantemos alabanzas, Em Am al Rey de la eterna…" at bounding box center [417, 379] width 249 height 445
click at [8, 9] on rect "button" at bounding box center [9, 10] width 8 height 8
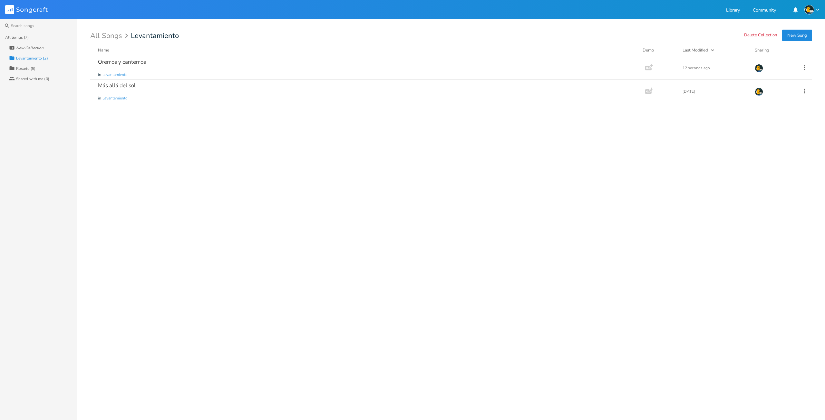
click at [289, 231] on div "Oremos y cantemos in Levantamiento Add Demo 12 seconds ago Más allá del sol in …" at bounding box center [451, 235] width 722 height 359
click at [804, 66] on icon at bounding box center [804, 67] width 7 height 7
click at [785, 78] on li "Edit Rename" at bounding box center [779, 77] width 52 height 11
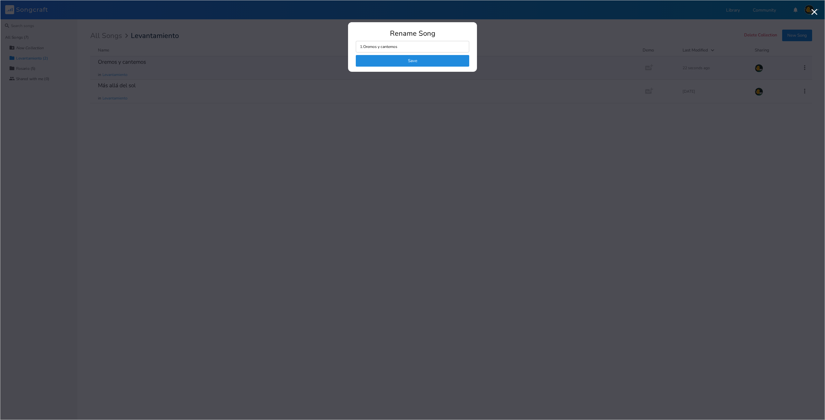
type input "1. Oremos y cantemos"
click button "Save" at bounding box center [412, 61] width 113 height 12
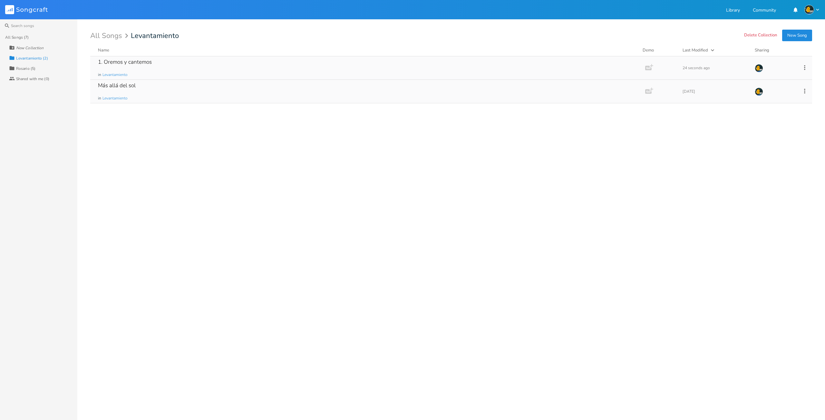
click at [804, 92] on icon at bounding box center [804, 91] width 1 height 5
click at [776, 102] on span "Edit Rename" at bounding box center [765, 101] width 20 height 5
click at [787, 34] on button "New Song" at bounding box center [797, 36] width 30 height 12
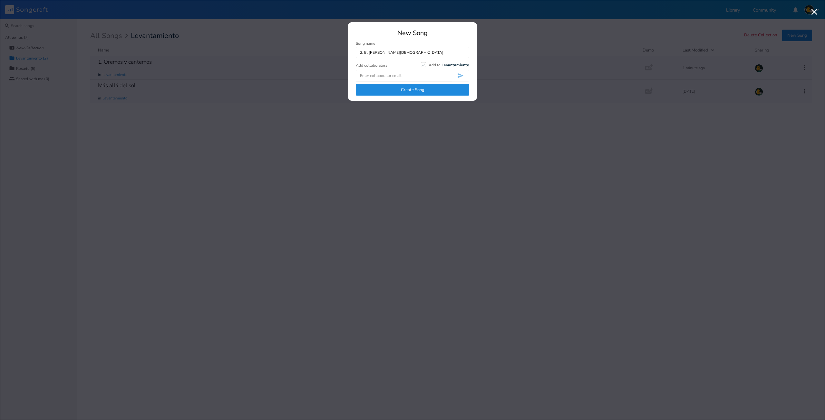
type input "2. El [PERSON_NAME][DEMOGRAPHIC_DATA]"
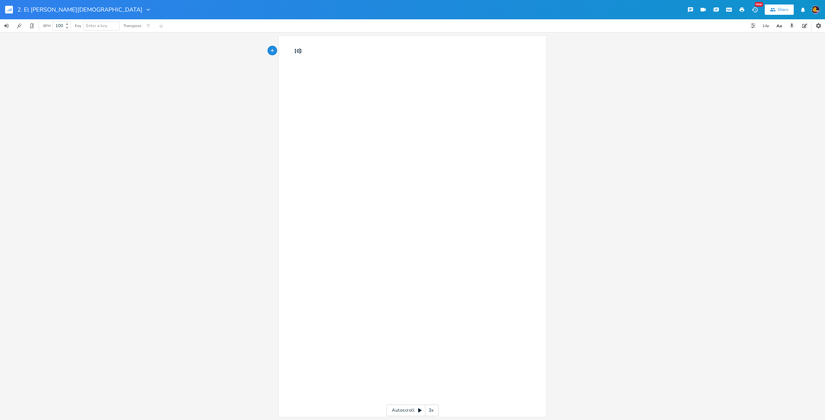
type textarea "Coro"
type textarea "El"
type textarea "El espiru"
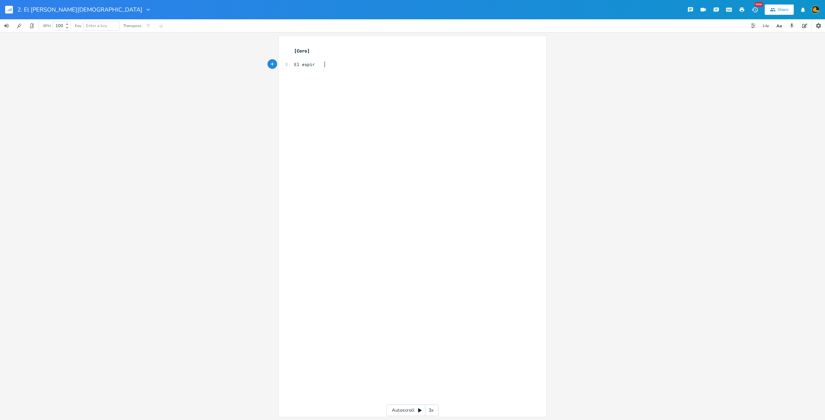
scroll to position [0, 21]
type textarea "i"
type textarea "íru"
type textarea "itu de [DEMOGRAPHIC_DATA] está,"
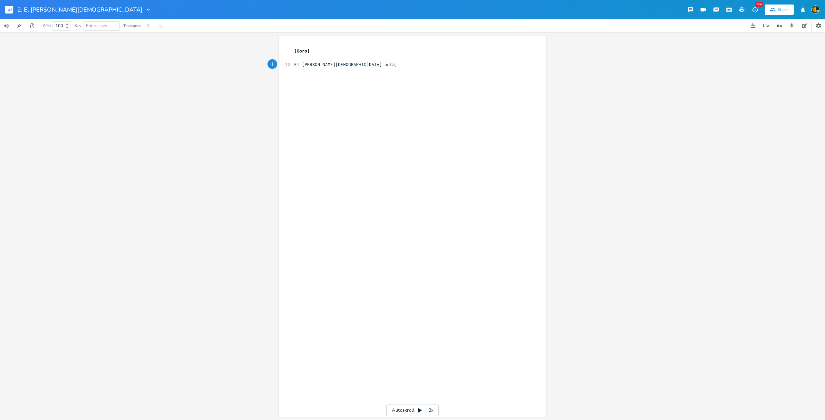
scroll to position [0, 31]
type textarea "e"
type textarea "en este lugar,"
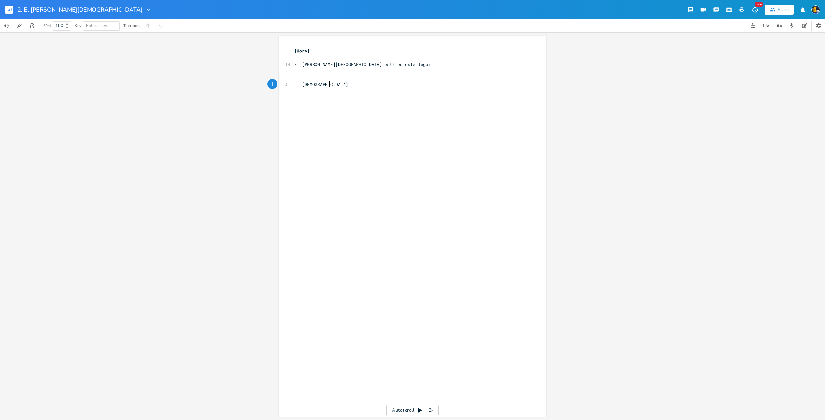
type textarea "el [DEMOGRAPHIC_DATA]"
type textarea "[PERSON_NAME][DEMOGRAPHIC_DATA] se mueve en este lugar,"
type textarea "está aquí para consolar, está aquí para liberar,"
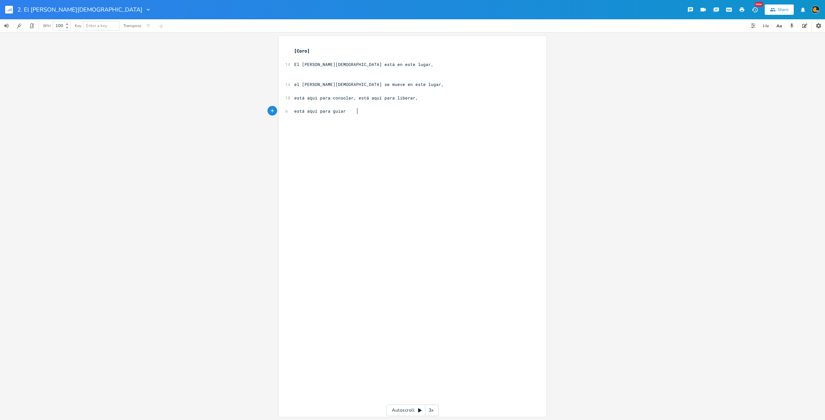
scroll to position [0, 39]
type textarea "está aquí para guiar el [DEMOGRAPHIC_DATA]"
type textarea "itu de [DEMOGRAPHIC_DATA] está aquí."
type textarea ","
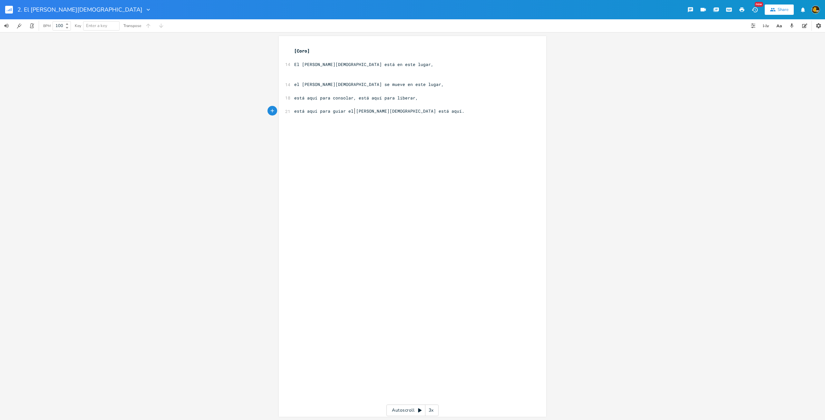
scroll to position [0, 1]
click at [456, 115] on pre "​" at bounding box center [409, 118] width 233 height 7
type textarea "[]"
type textarea "Verso 1"
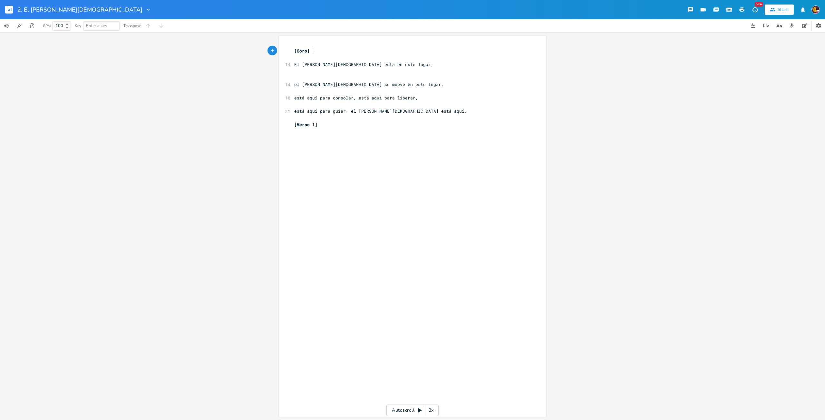
type textarea "()"
type textarea "x2"
type textarea "[Verso 1]"
type textarea "Muevete en mí,"
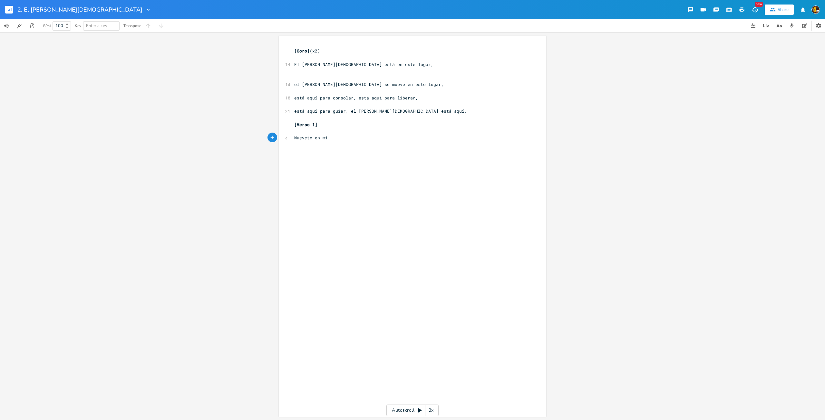
scroll to position [0, 34]
type textarea "é"
type textarea "muévete en mi."
type textarea ","
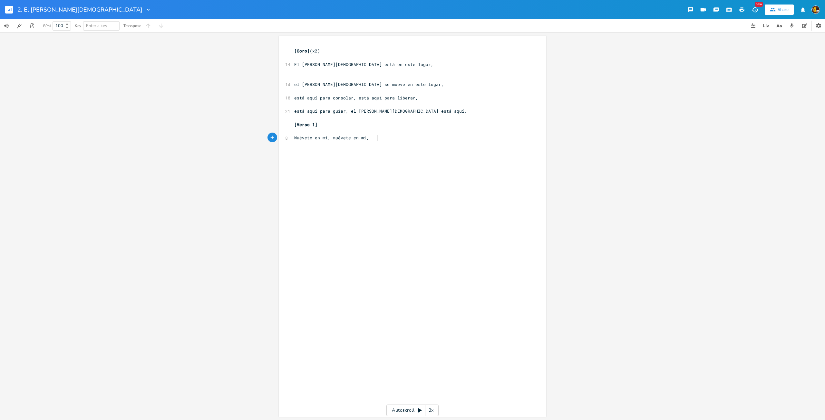
scroll to position [0, 1]
type textarea "Toma mi mente"
type textarea "t"
type textarea "."
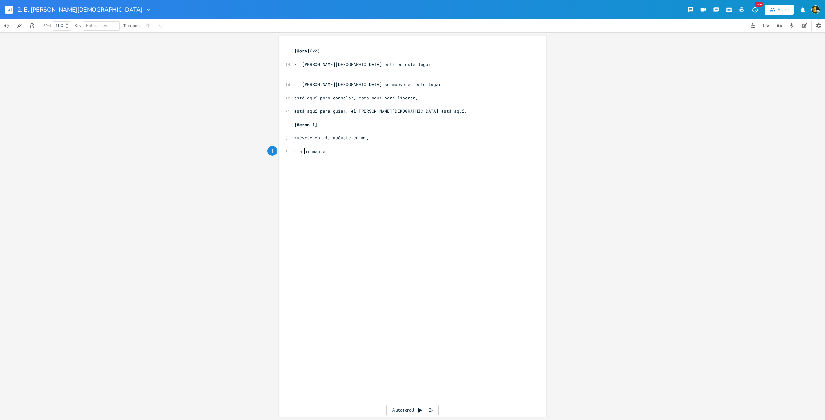
type textarea "T"
type textarea "."
type textarea ", mi corazón,"
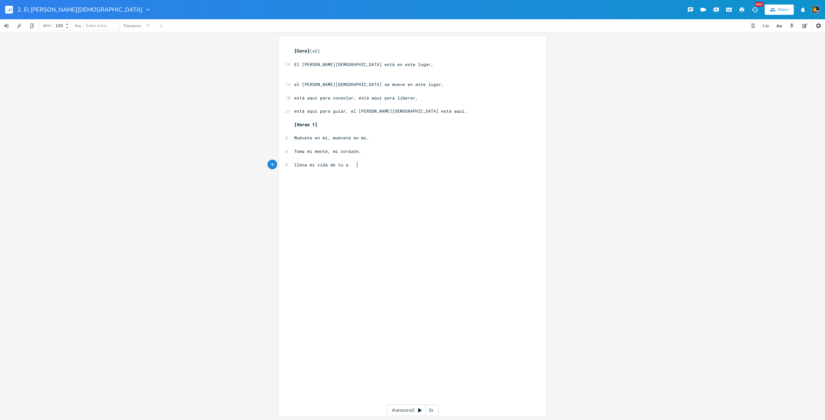
scroll to position [0, 46]
type textarea "llena mi vida de tu amor,"
type textarea "muévete en mí, [DEMOGRAPHIC_DATA] es"
type textarea "spír"
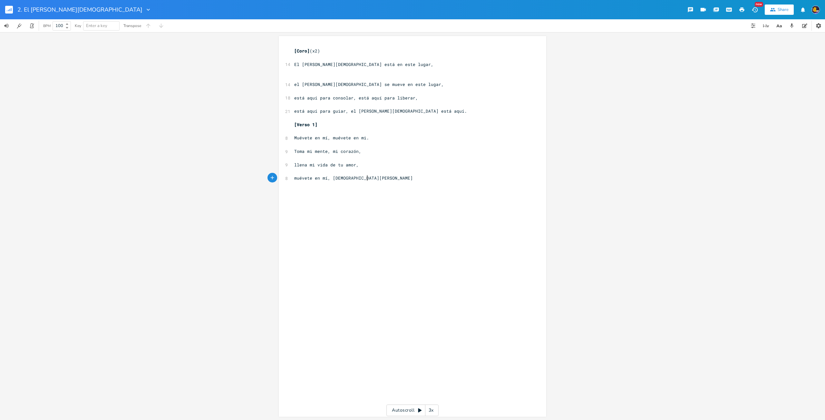
scroll to position [0, 7]
type textarea "ritu,"
type textarea ", muévete en mi"
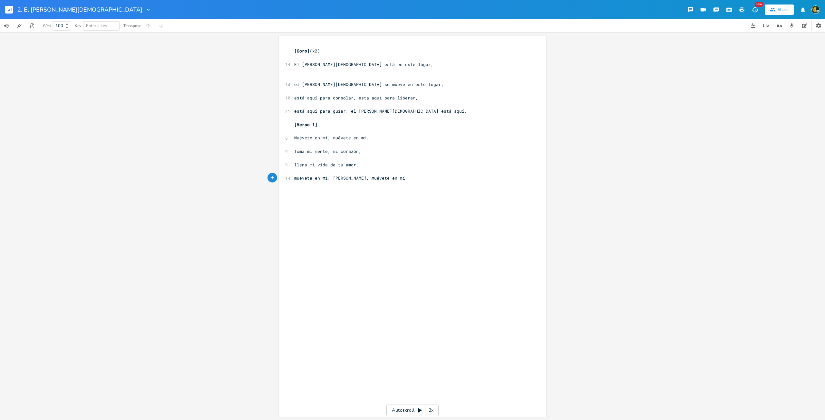
type textarea "í."
type textarea ","
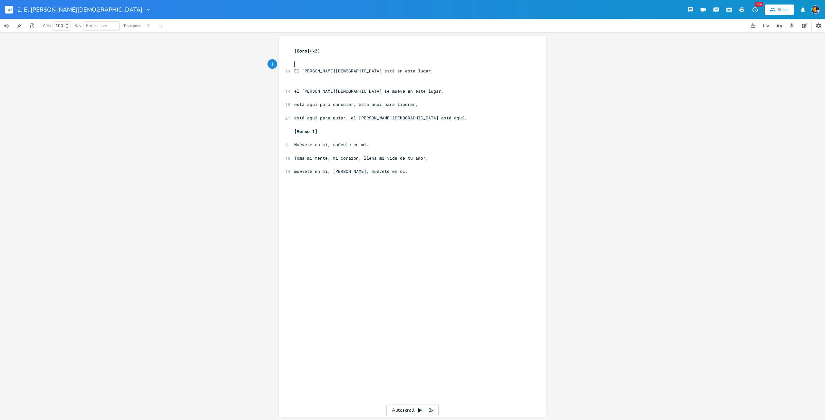
type textarea "M"
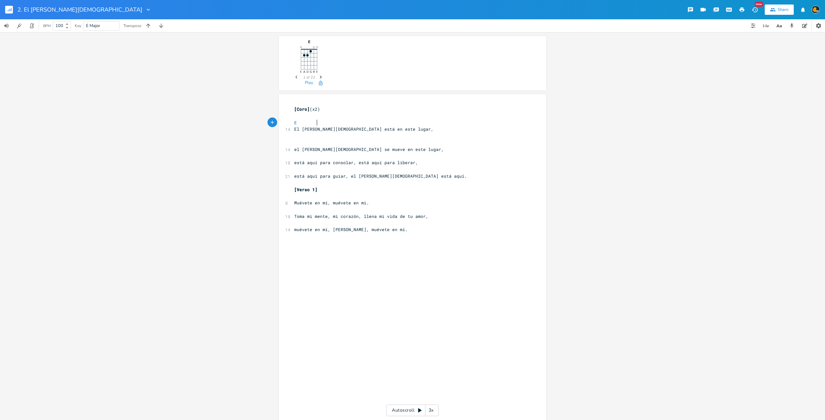
type textarea "E"
type textarea "E A E"
type textarea "E A B7"
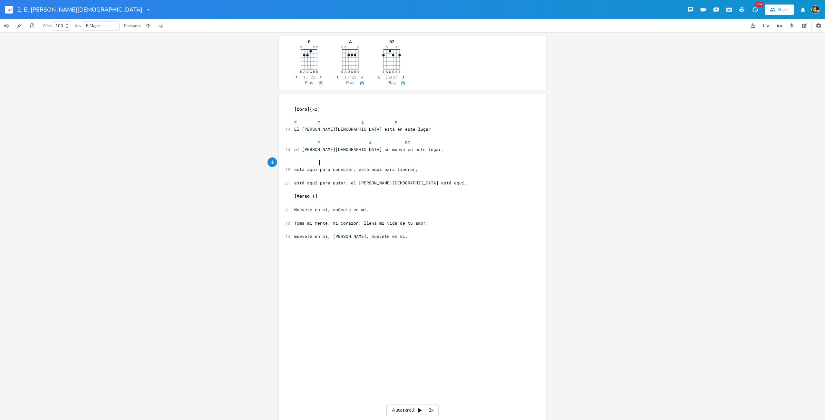
scroll to position [0, 2]
type textarea "E A E A"
type textarea "E B7"
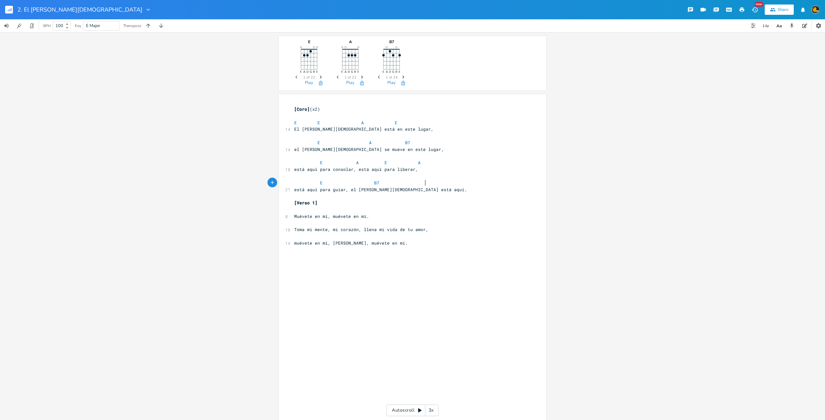
type textarea "E"
